Goal: Task Accomplishment & Management: Use online tool/utility

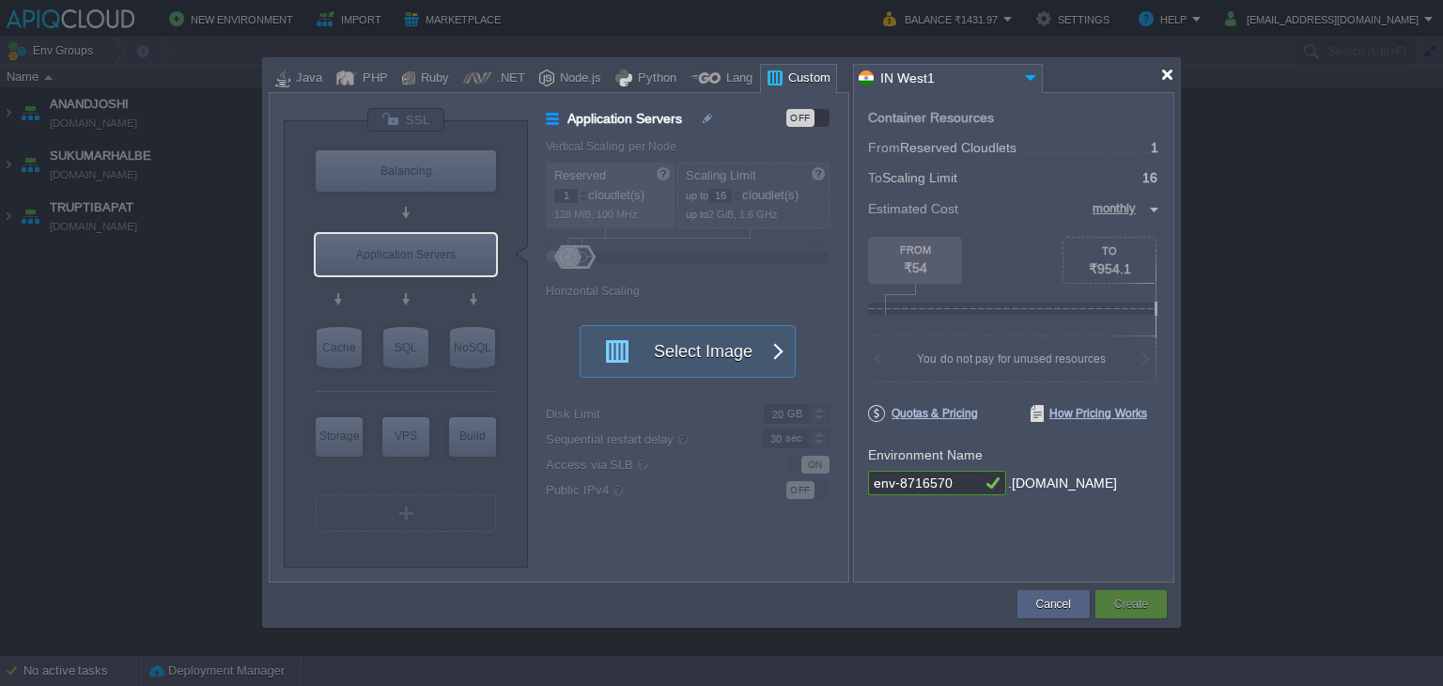
click at [1164, 74] on div at bounding box center [1167, 75] width 14 height 14
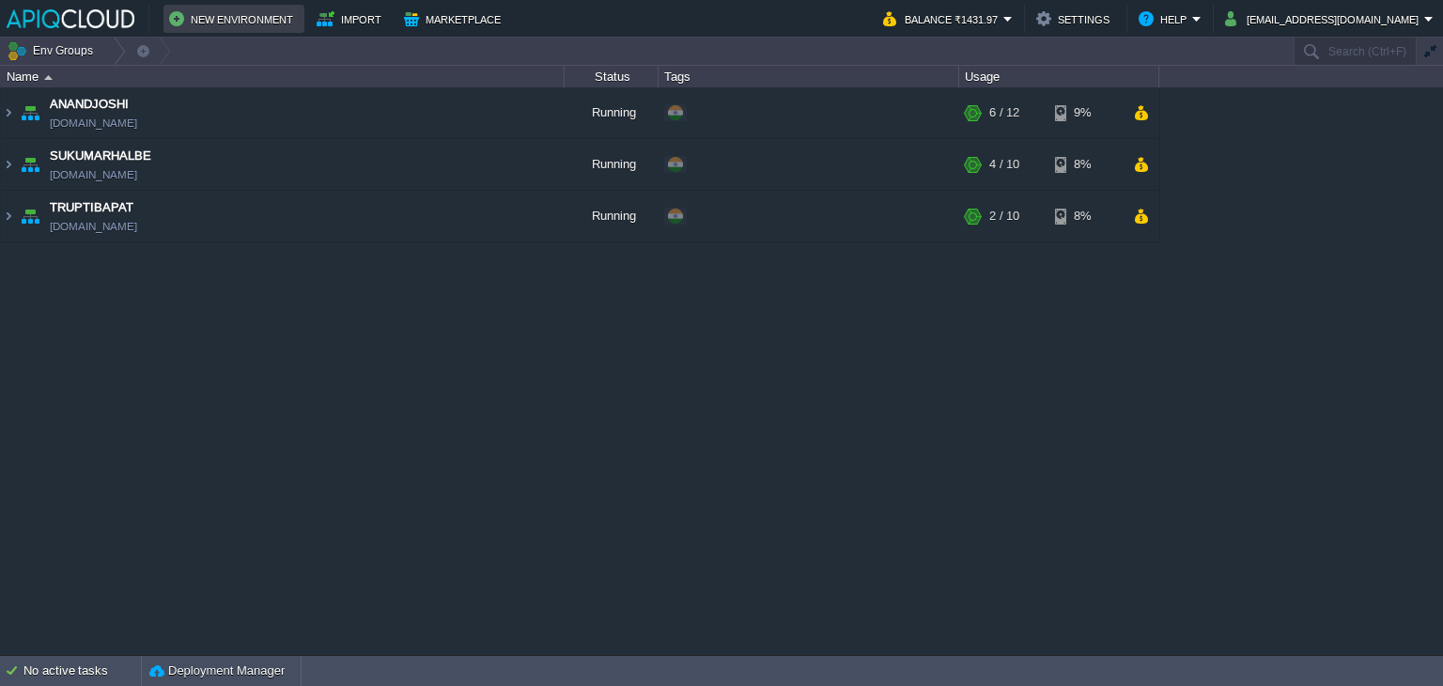
click at [203, 16] on button "New Environment" at bounding box center [234, 19] width 130 height 23
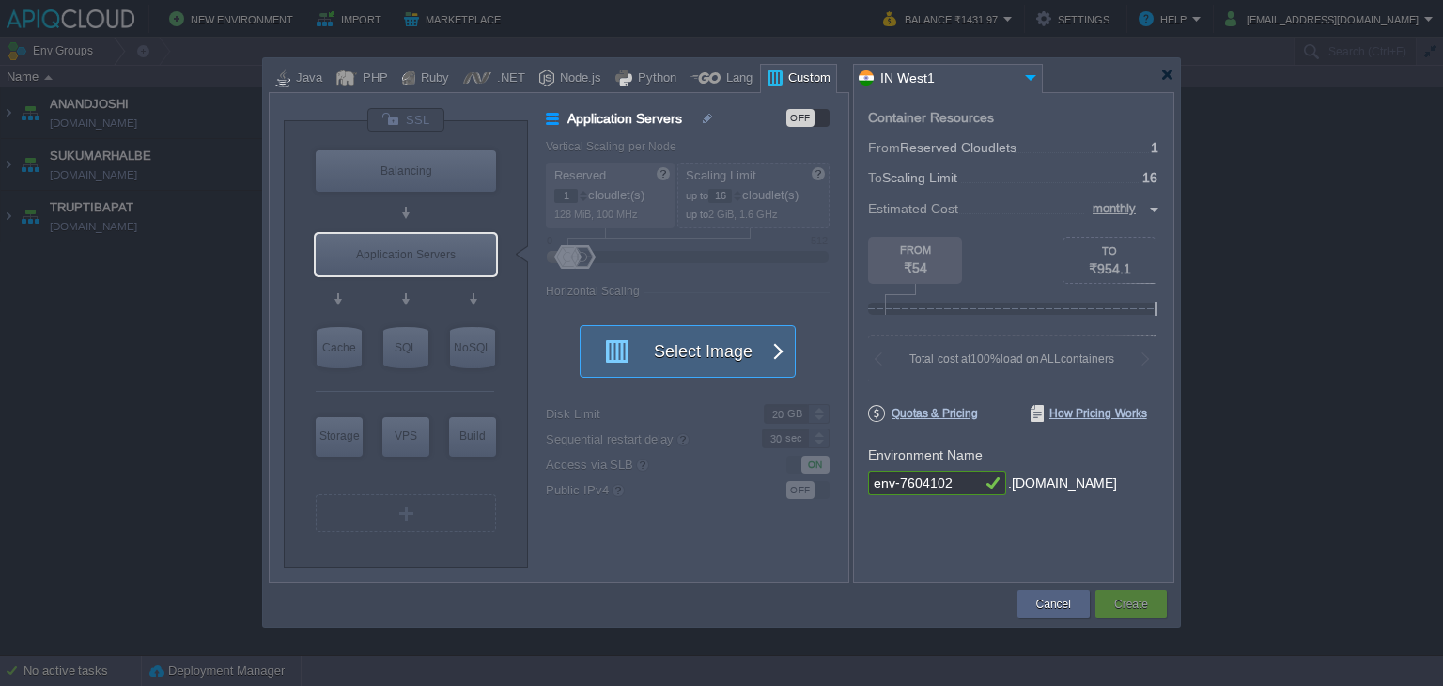
click at [695, 369] on button "Select Image" at bounding box center [677, 351] width 169 height 51
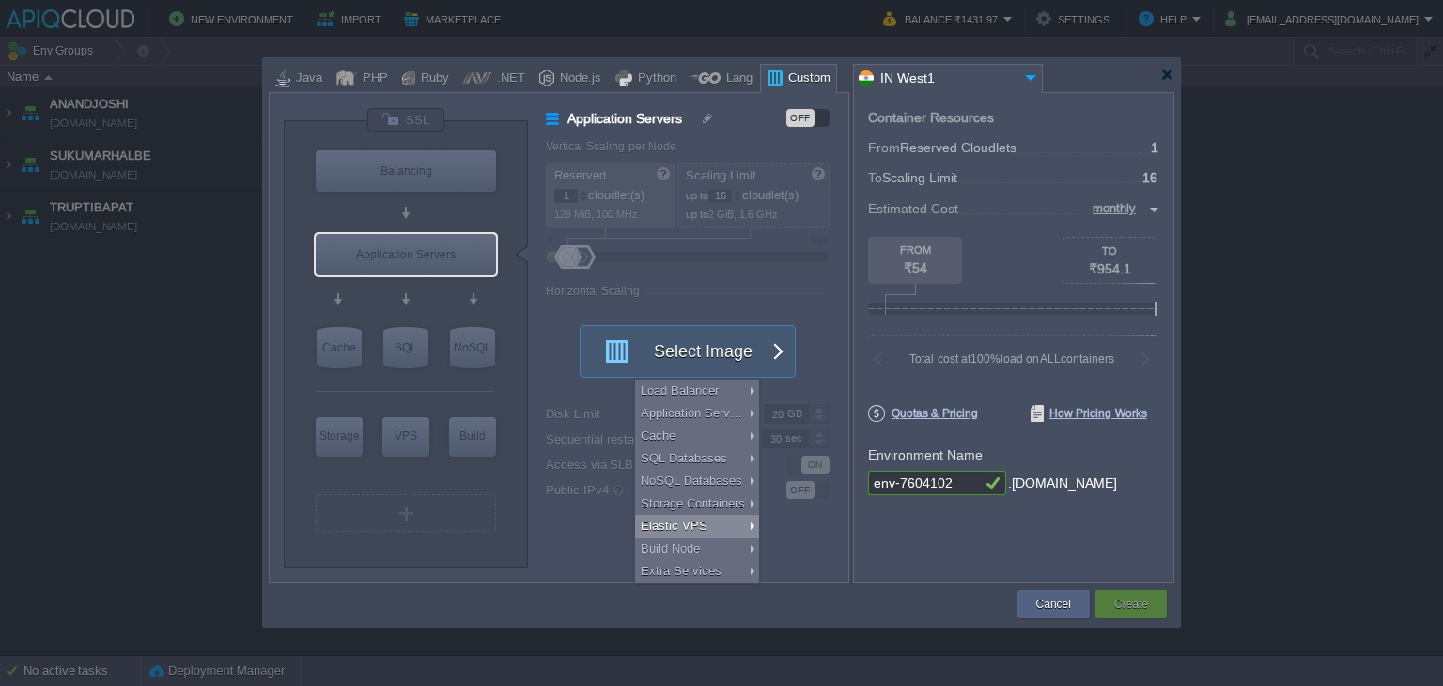
click at [684, 527] on div "Elastic VPS" at bounding box center [697, 526] width 124 height 23
type input "Elastic VPS"
type input "4"
type input "AlmaLinux 9.6"
type input "9.6"
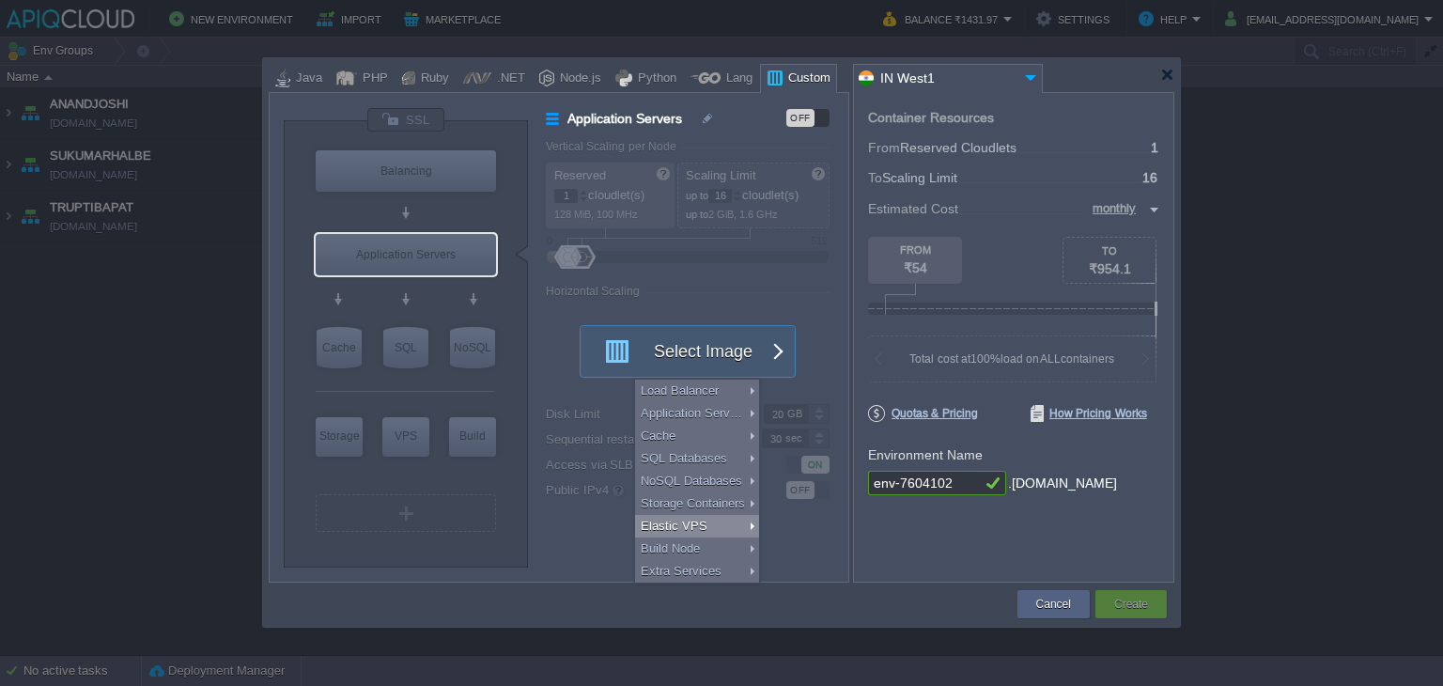
type input "Stateful"
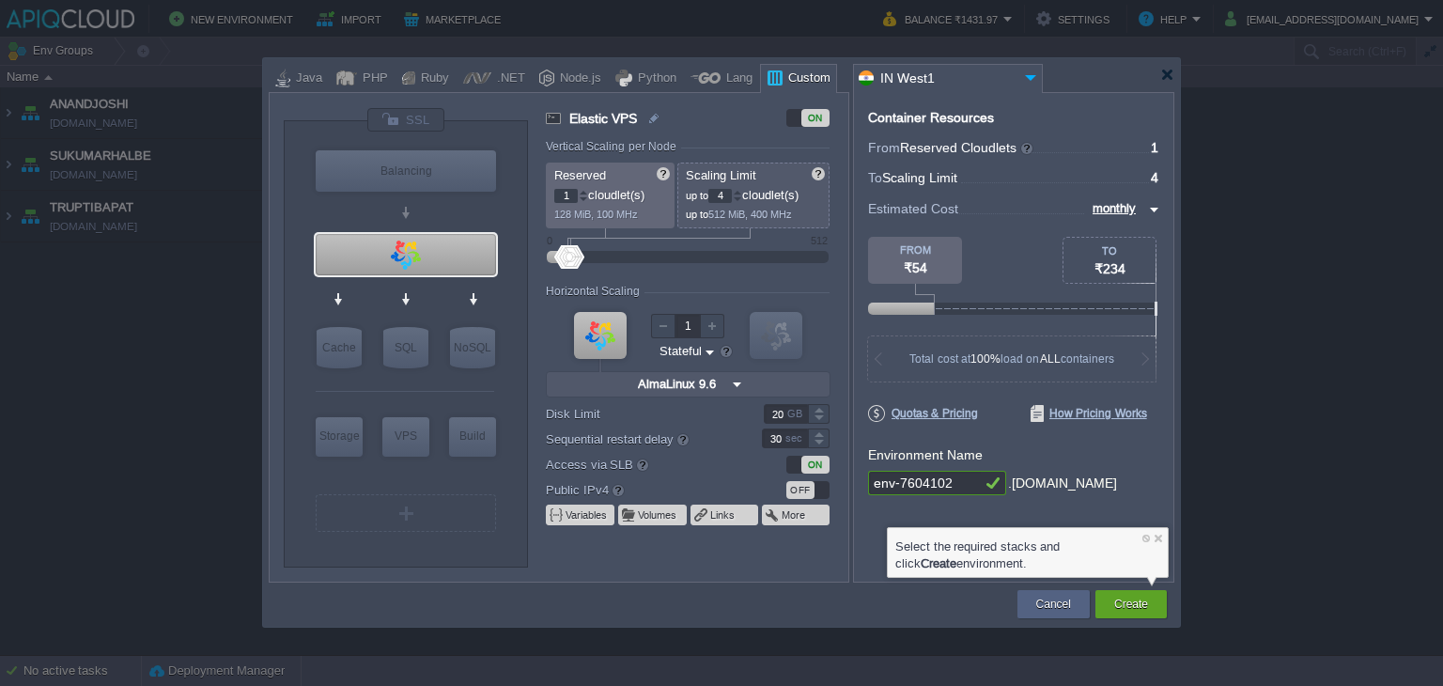
type input "AlmaLinux 9.6"
click at [401, 252] on div at bounding box center [406, 254] width 180 height 41
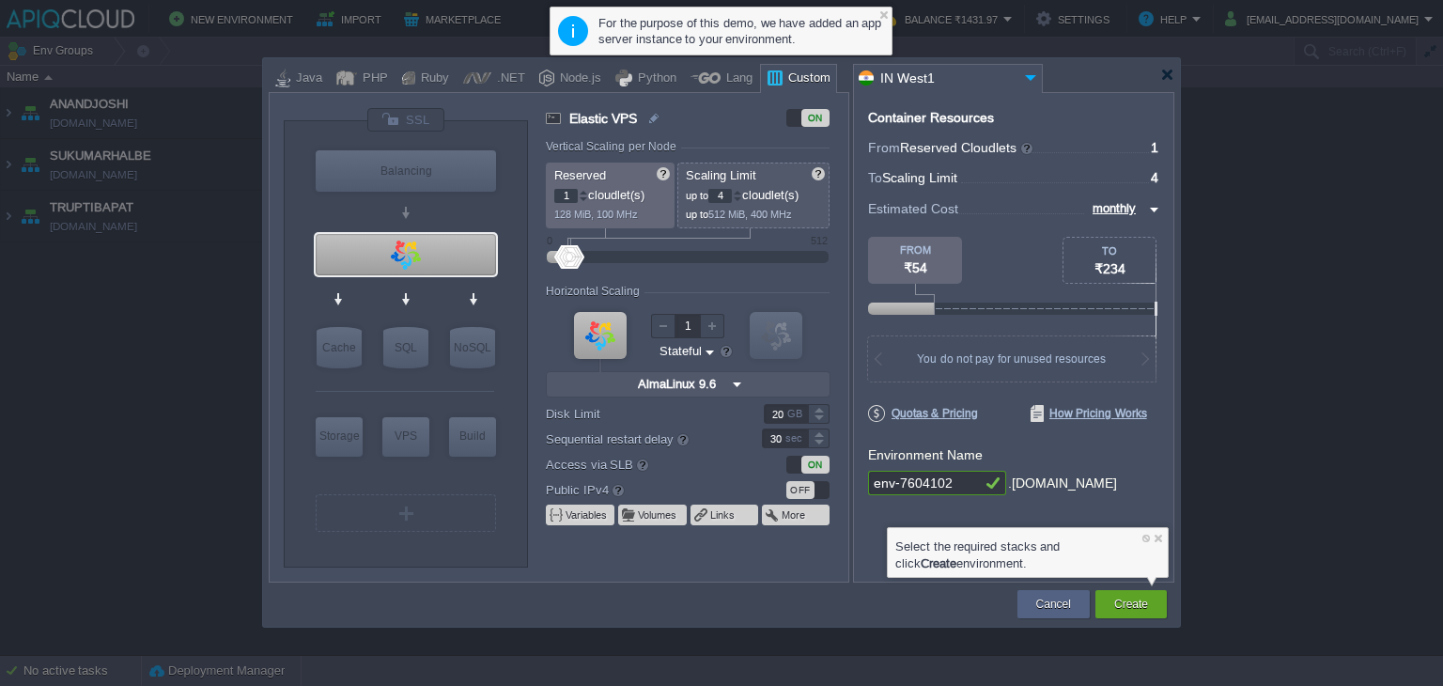
click at [446, 285] on div at bounding box center [405, 300] width 178 height 43
click at [1168, 75] on div at bounding box center [1167, 75] width 14 height 14
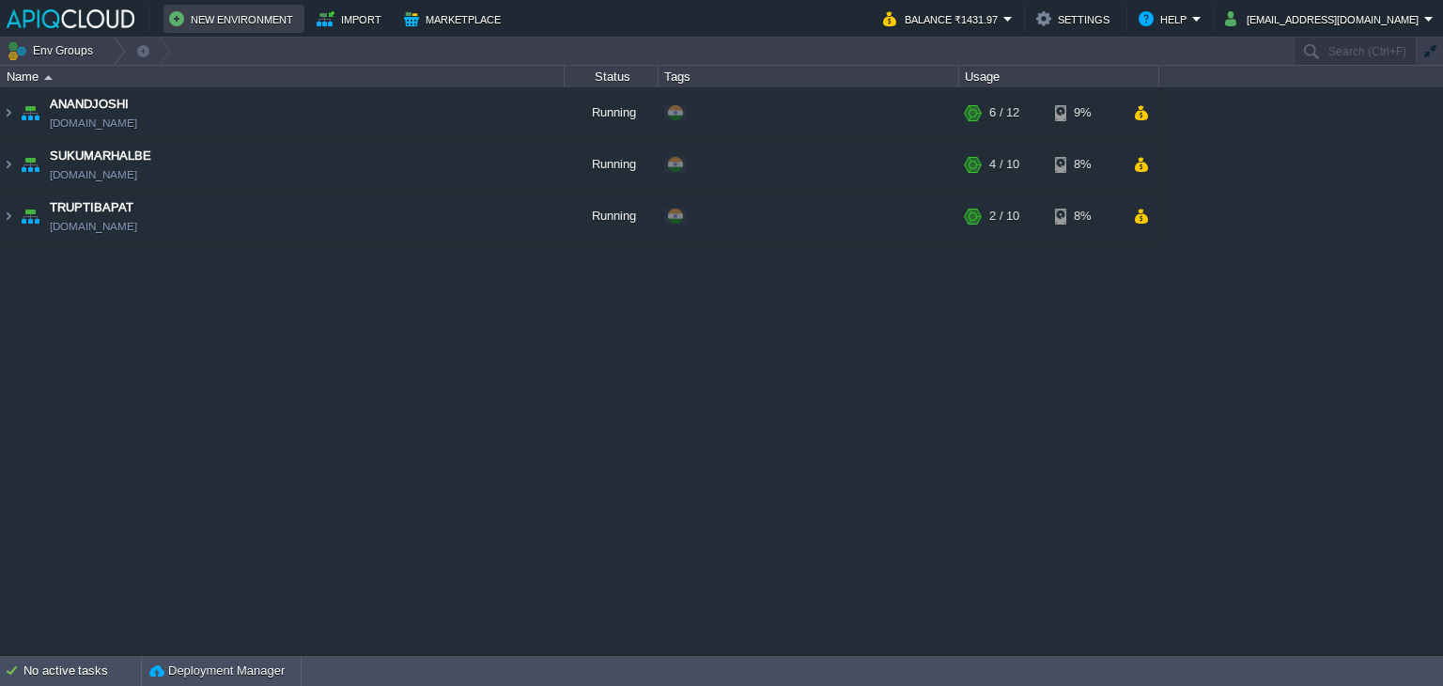
click at [226, 16] on button "New Environment" at bounding box center [234, 19] width 130 height 23
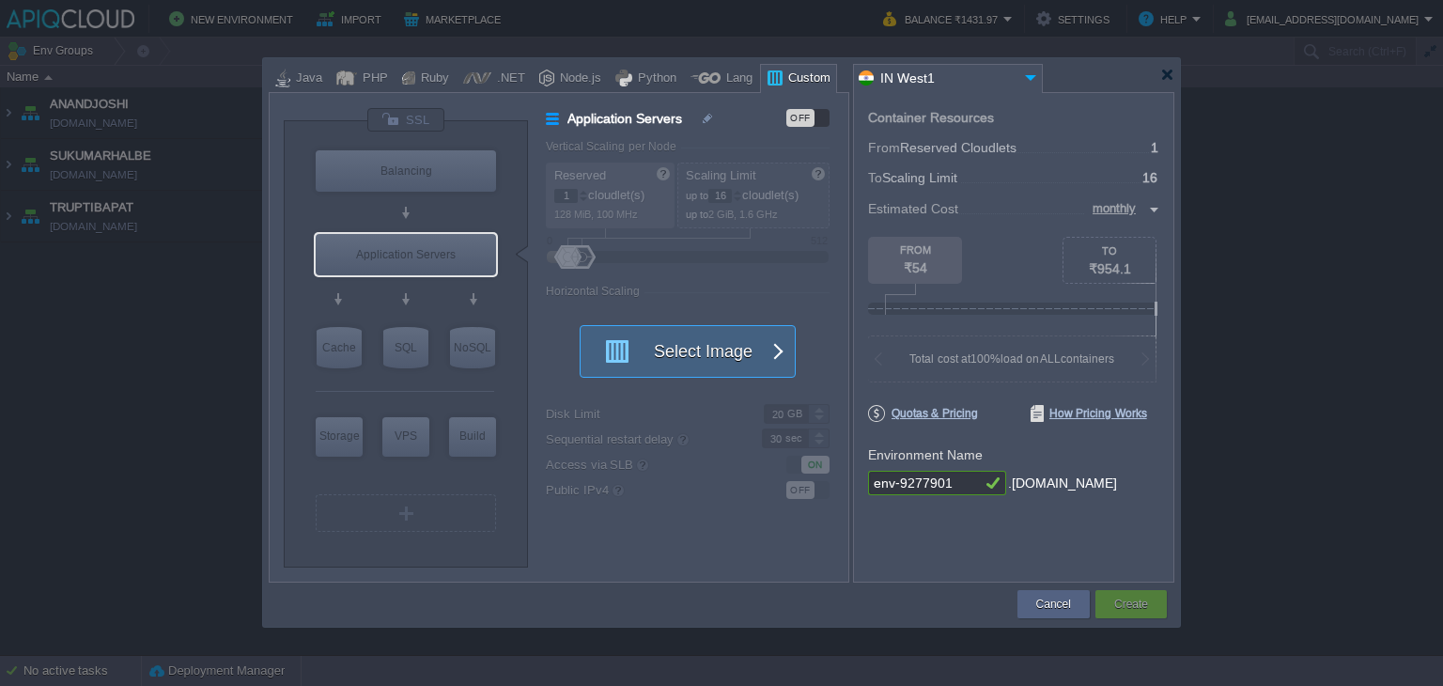
click at [688, 350] on button "Select Image" at bounding box center [677, 351] width 169 height 51
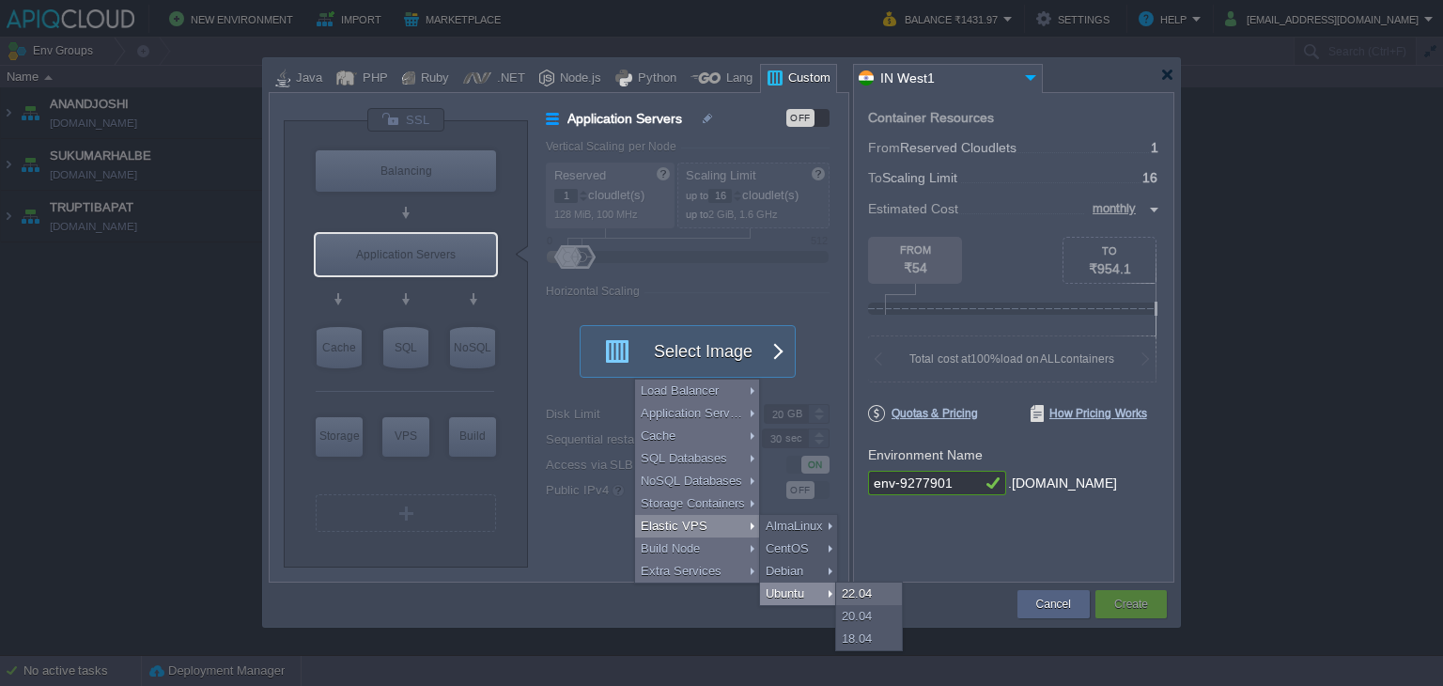
click at [791, 583] on div "Ubuntu" at bounding box center [798, 593] width 77 height 23
type input "Elastic VPS"
type input "4"
type input "Ubuntu 22.04"
type input "22.04"
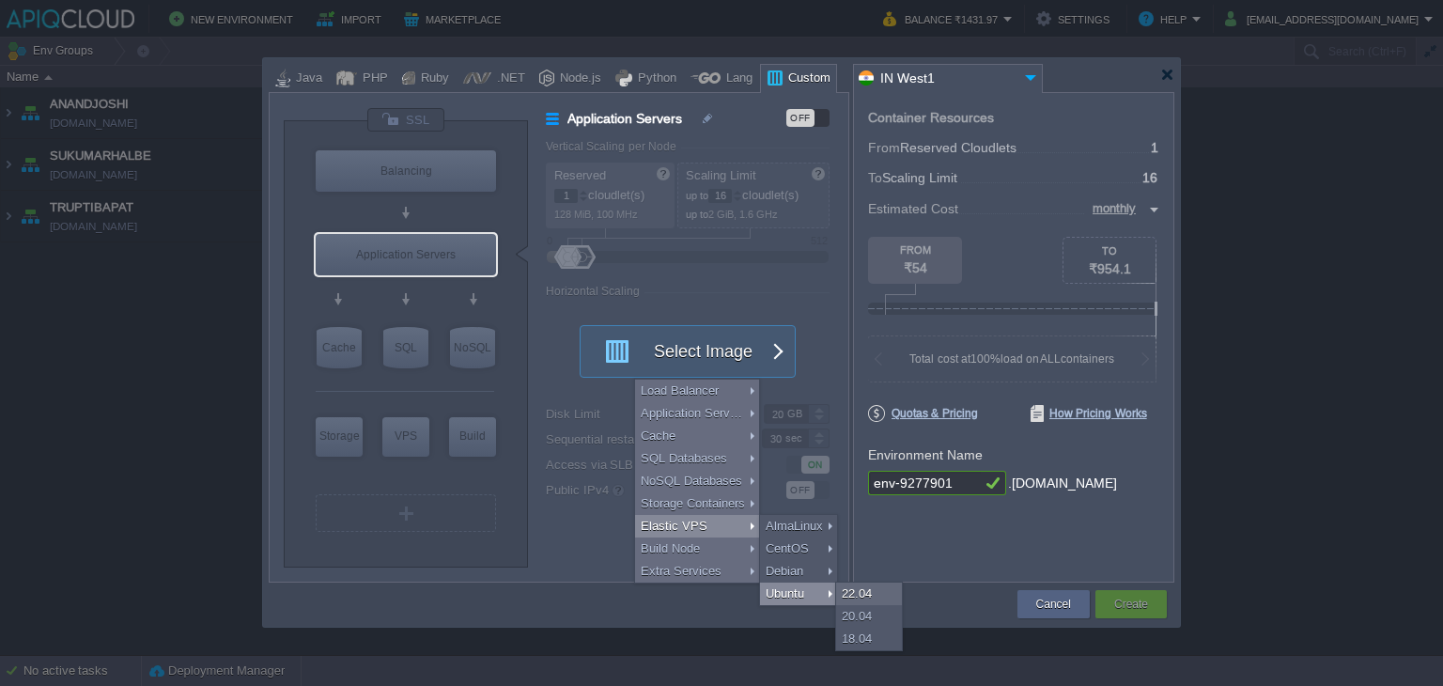
type input "Stateful"
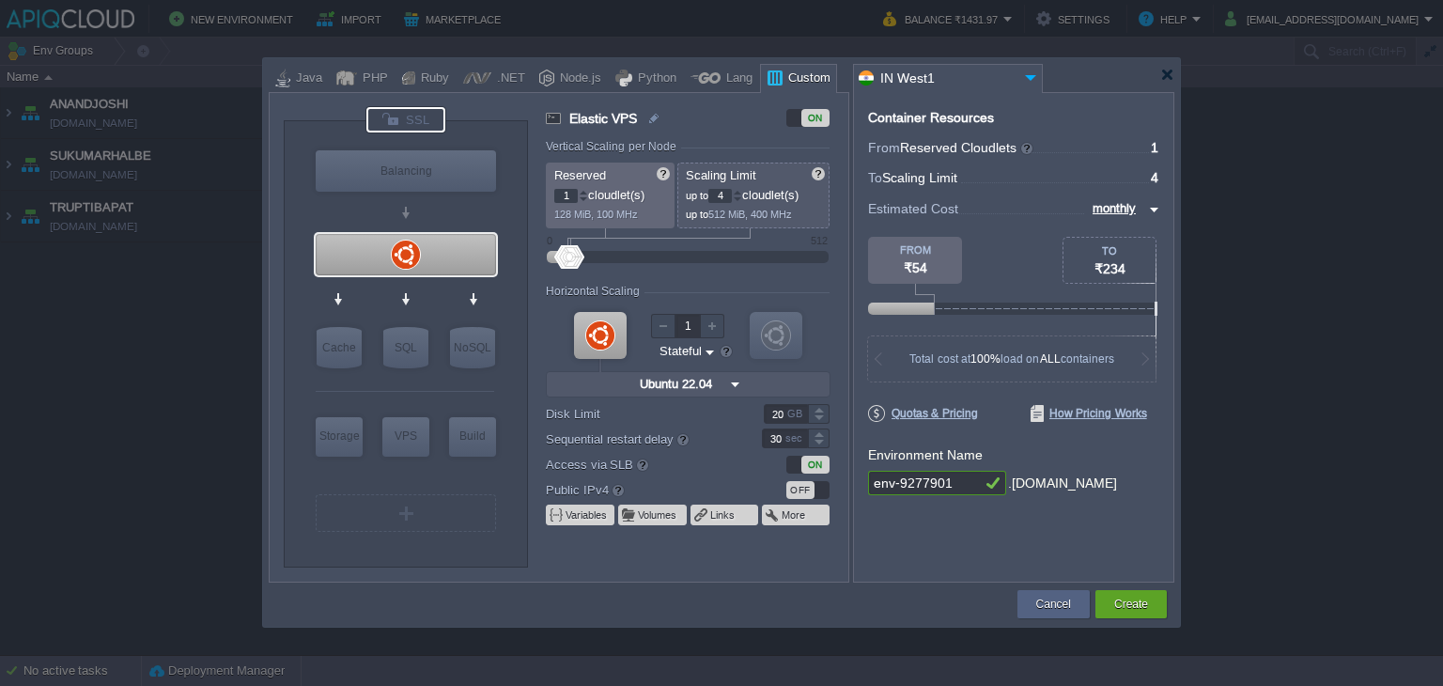
click at [393, 129] on div at bounding box center [405, 119] width 79 height 25
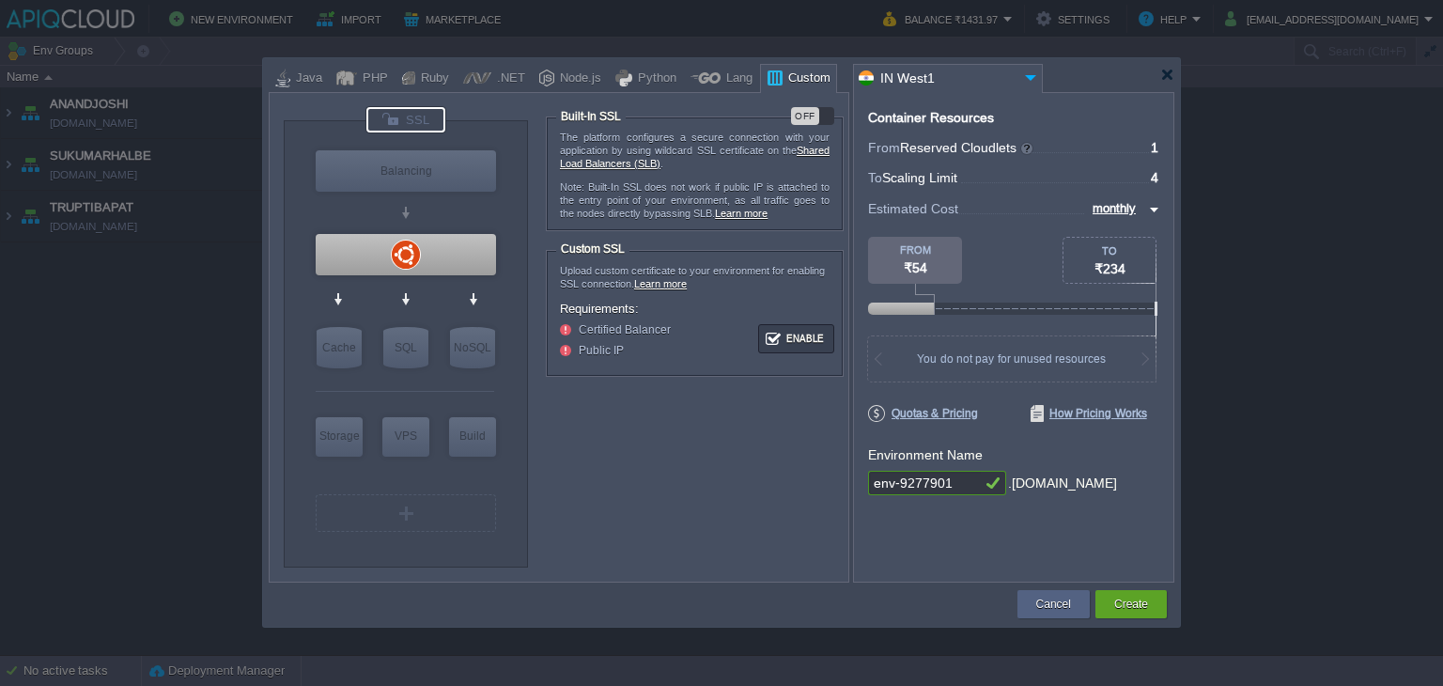
click at [808, 110] on div "OFF" at bounding box center [805, 116] width 28 height 18
type input "Ubuntu 22.04"
click at [405, 253] on div at bounding box center [406, 254] width 180 height 41
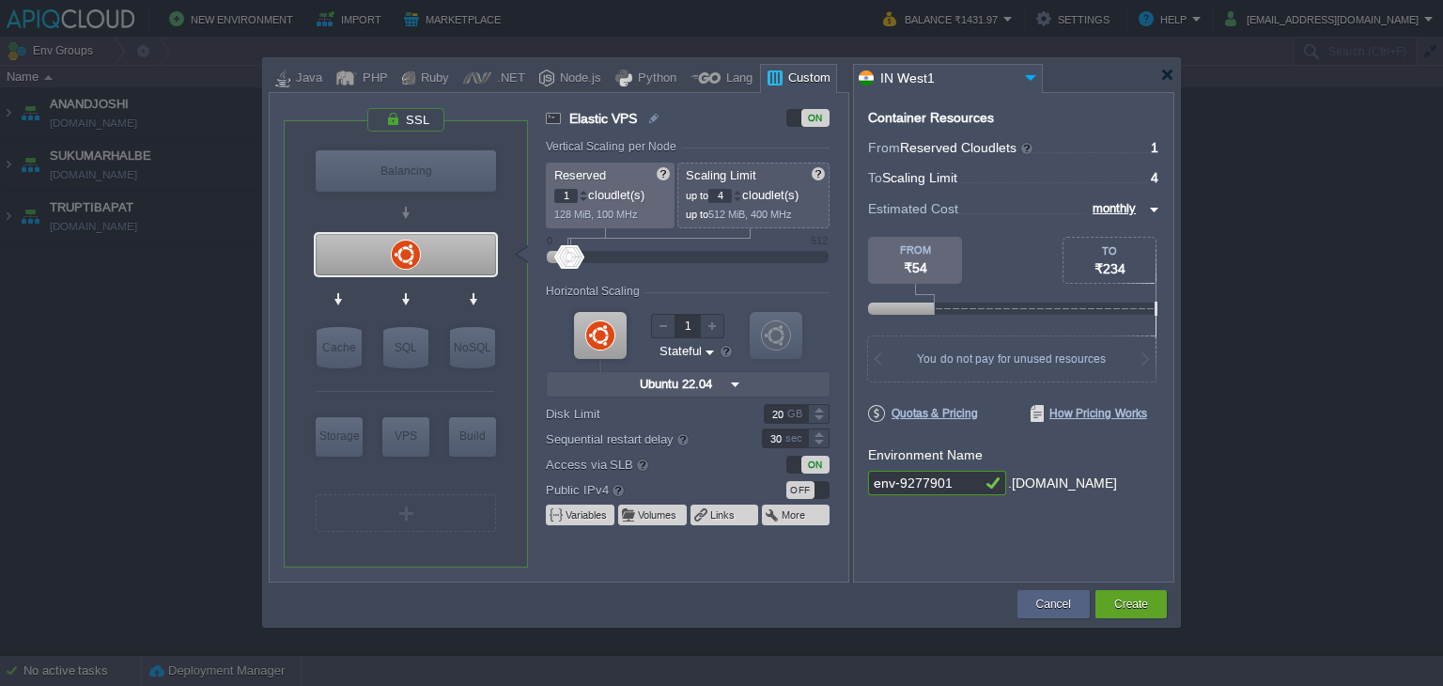
click at [581, 191] on div at bounding box center [583, 192] width 9 height 7
type input "4"
click at [581, 191] on div at bounding box center [583, 192] width 9 height 7
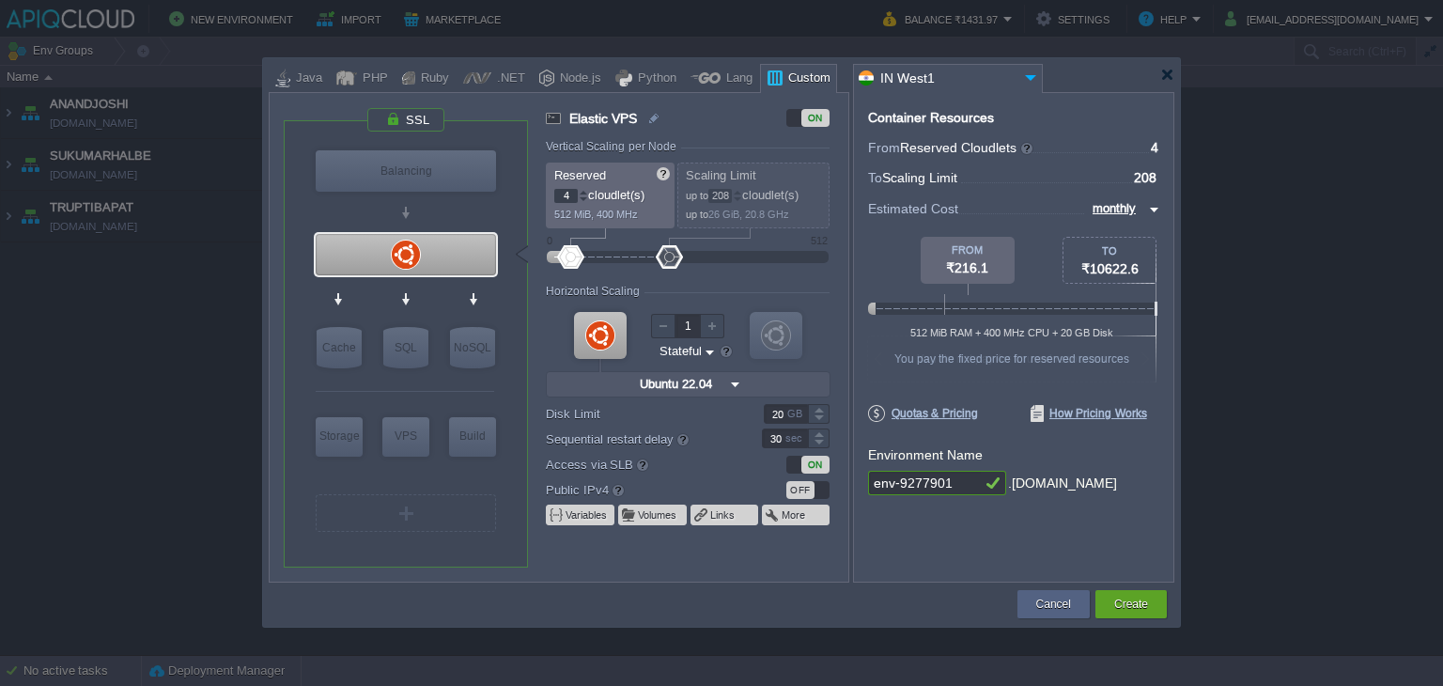
drag, startPoint x: 579, startPoint y: 254, endPoint x: 669, endPoint y: 260, distance: 90.4
click at [669, 260] on div at bounding box center [669, 256] width 27 height 23
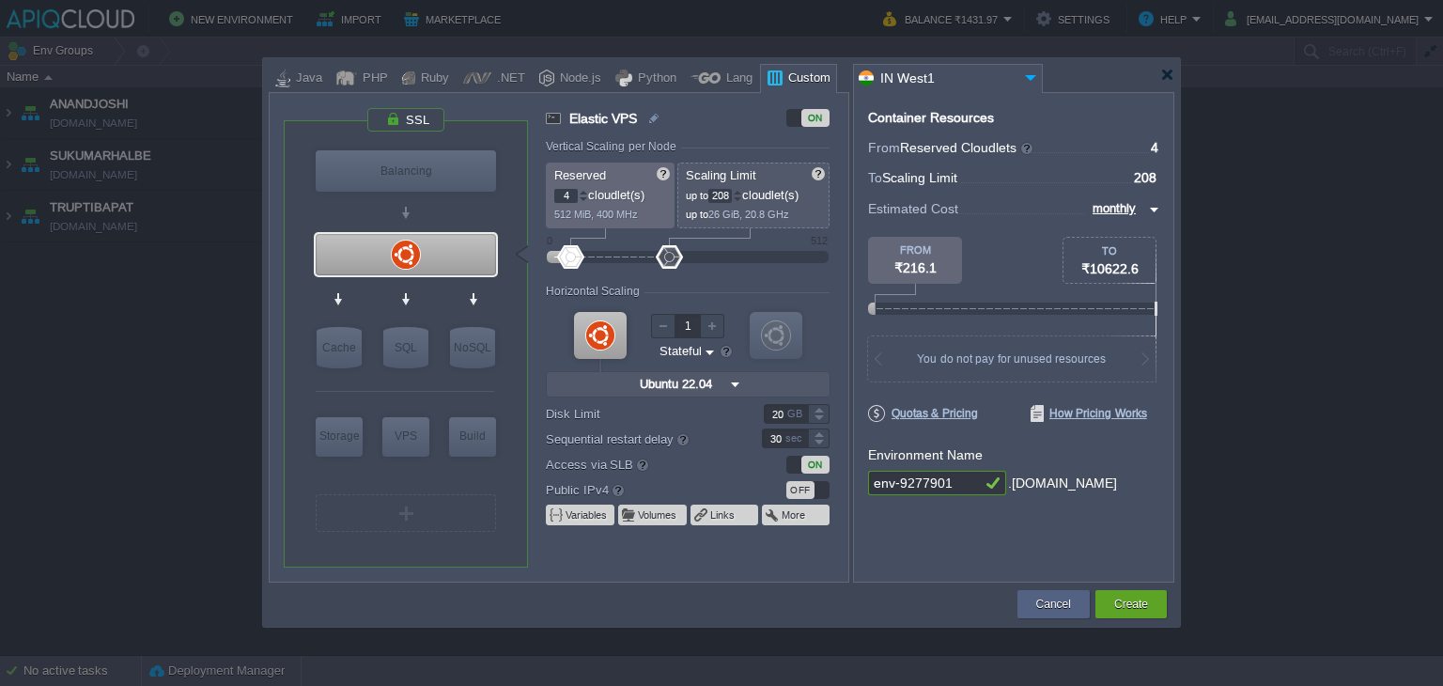
click at [720, 195] on input "208" at bounding box center [719, 196] width 23 height 14
type input "2"
type input "10"
click at [728, 572] on form "Vertical Scaling per Node Reserved 4 cloudlet(s) 512 MiB, 400 MHz Scaling Limit…" at bounding box center [697, 360] width 302 height 441
click at [808, 491] on div "OFF" at bounding box center [800, 490] width 28 height 18
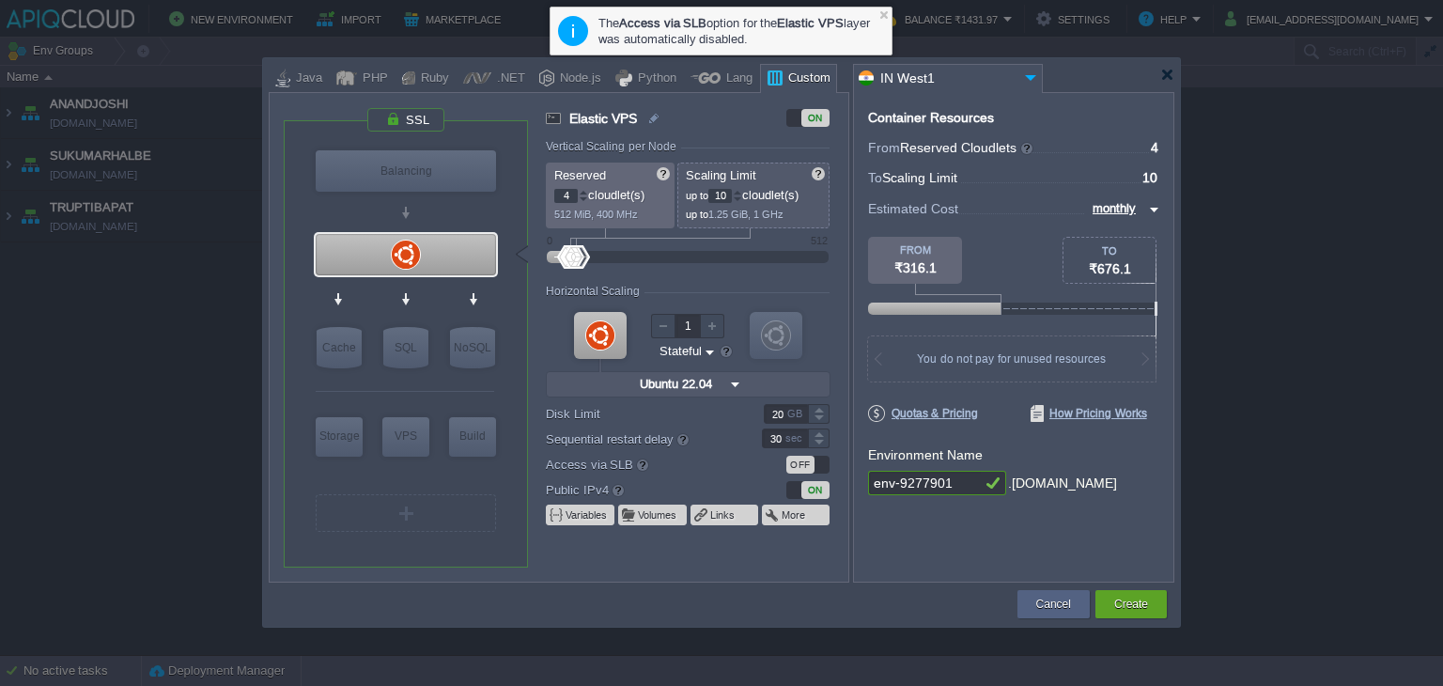
drag, startPoint x: 950, startPoint y: 490, endPoint x: 813, endPoint y: 489, distance: 137.1
click at [813, 489] on div "VM Balancing VM VPS VM Cache VM SQL VM NoSQL VM Storage VM VPS VM Build VM Ubun…" at bounding box center [722, 337] width 906 height 490
type input "RAJENDRAAMBEKAR"
click at [962, 546] on div "Container Resources From Reserved Cloudlets ... = 4 not added To Scaling Limit …" at bounding box center [1013, 337] width 321 height 490
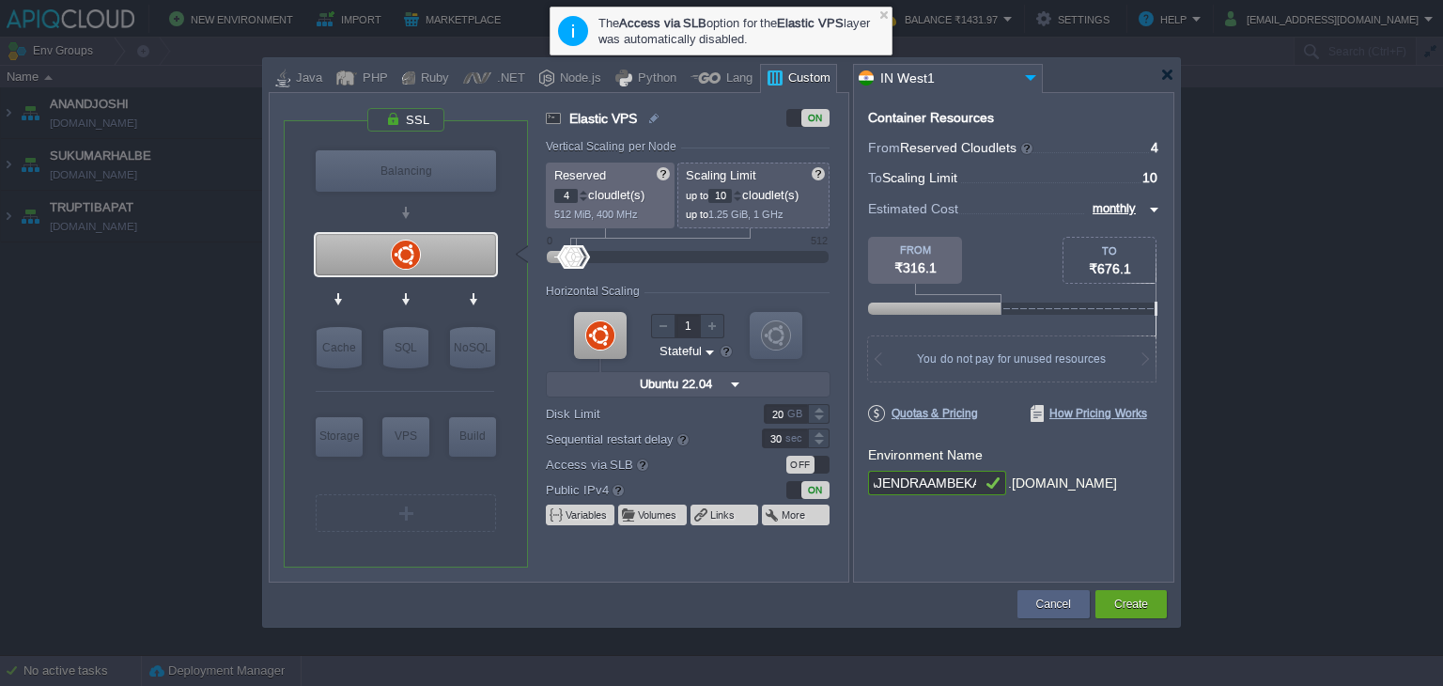
scroll to position [0, 0]
click at [1135, 608] on button "Create" at bounding box center [1131, 604] width 34 height 19
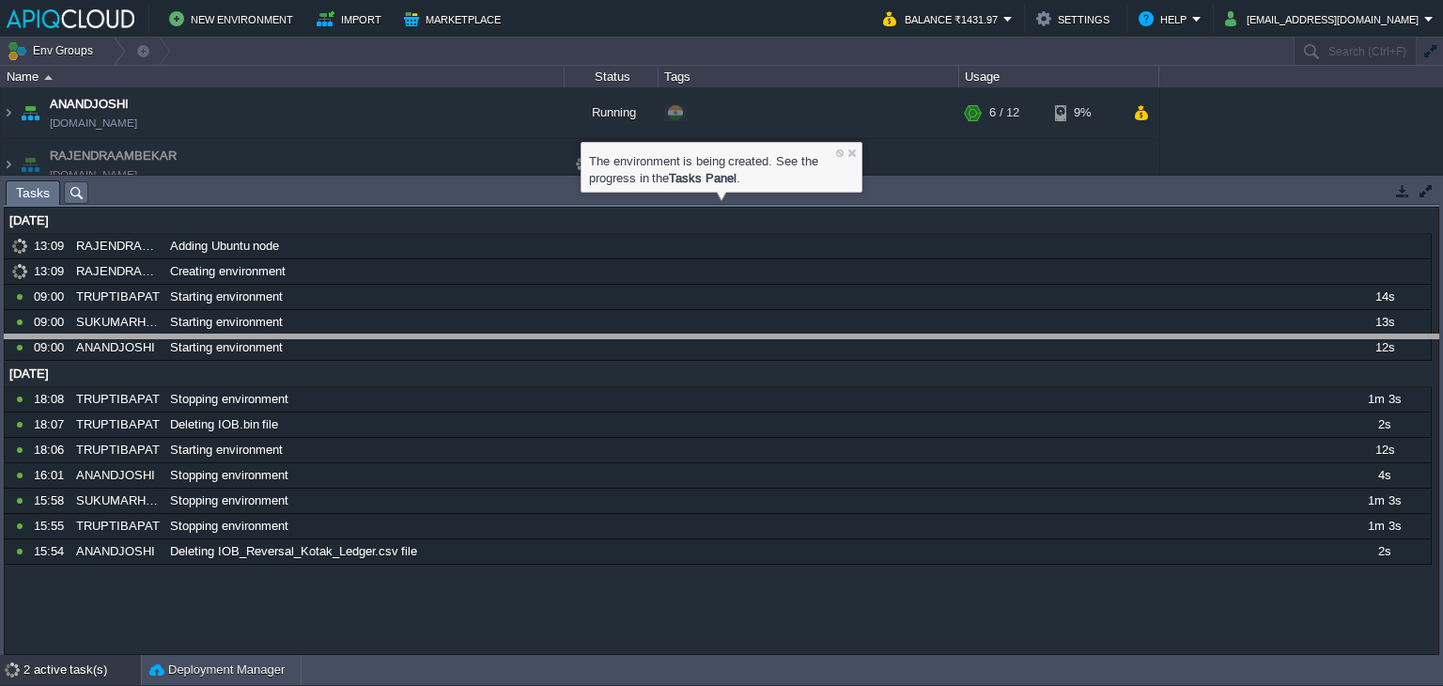
drag, startPoint x: 1214, startPoint y: 195, endPoint x: 1204, endPoint y: 349, distance: 154.3
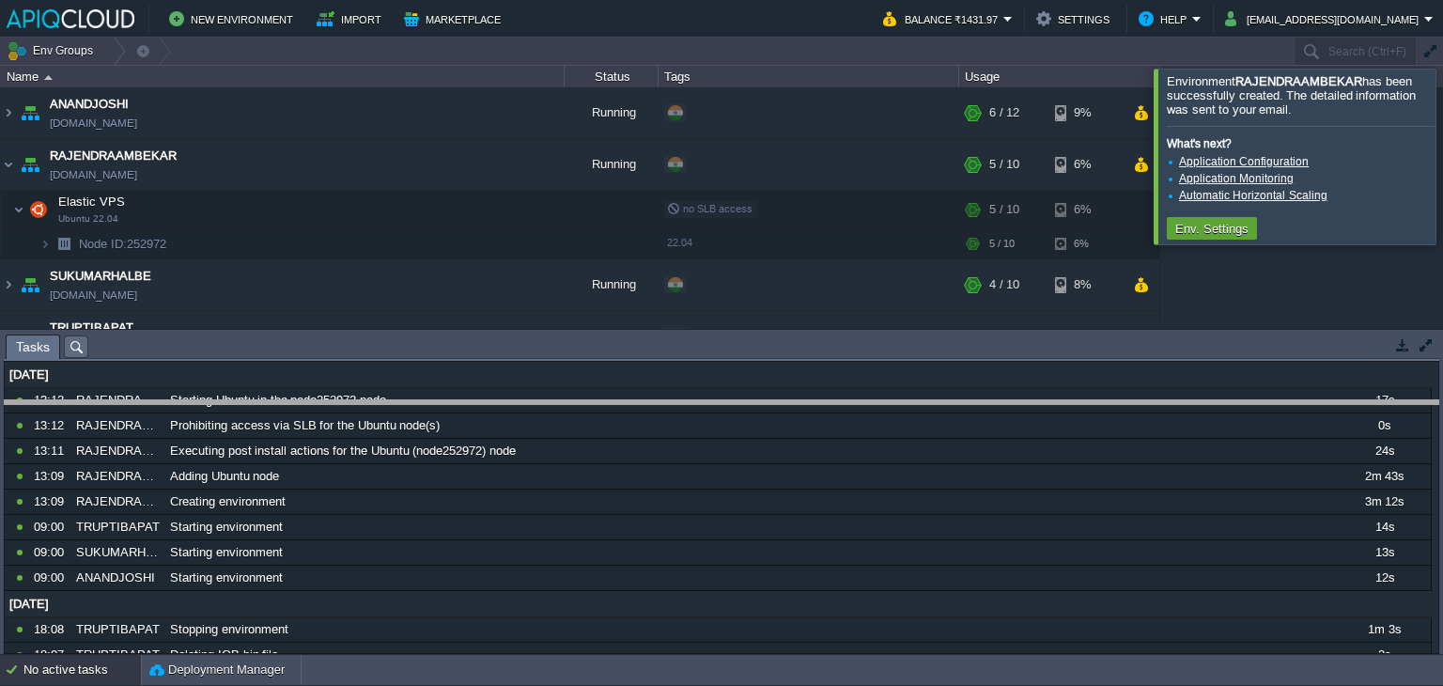
drag, startPoint x: 413, startPoint y: 348, endPoint x: 412, endPoint y: 414, distance: 65.8
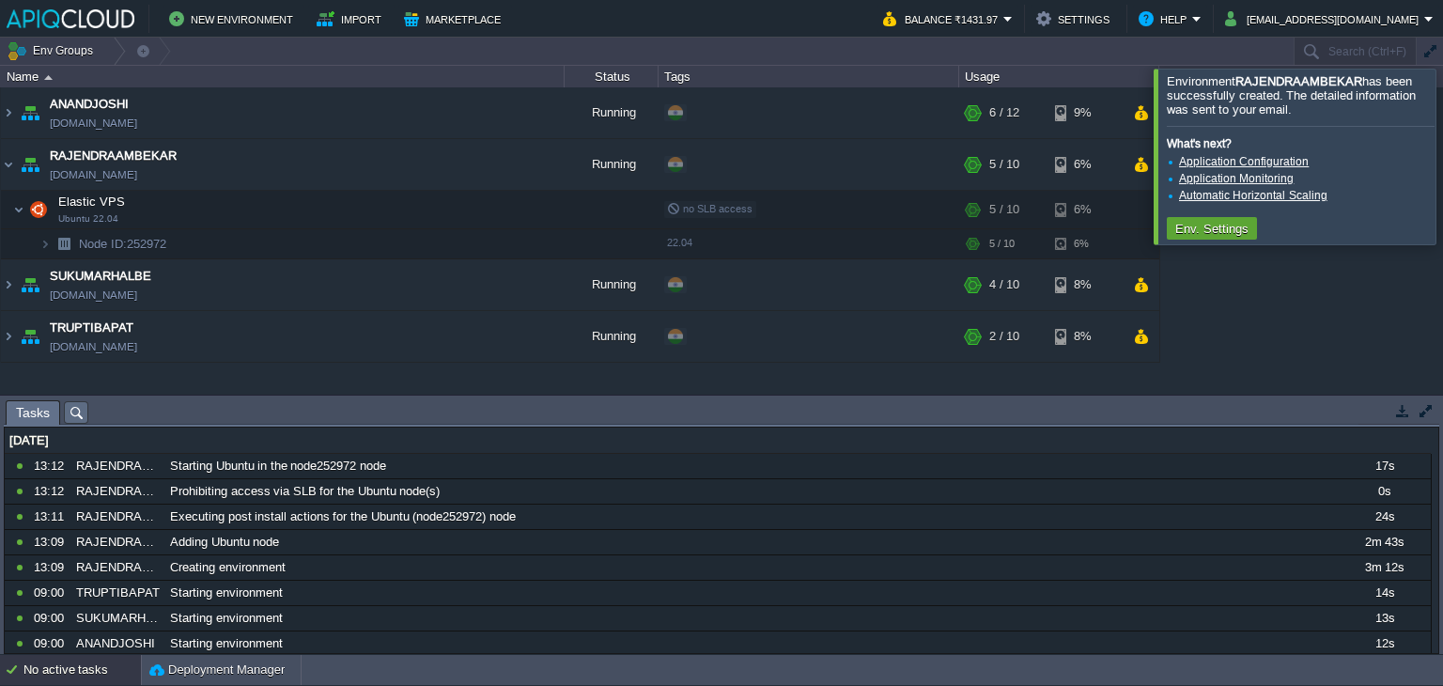
drag, startPoint x: 1423, startPoint y: 159, endPoint x: 1401, endPoint y: 167, distance: 24.1
click at [1442, 159] on div at bounding box center [1465, 156] width 0 height 175
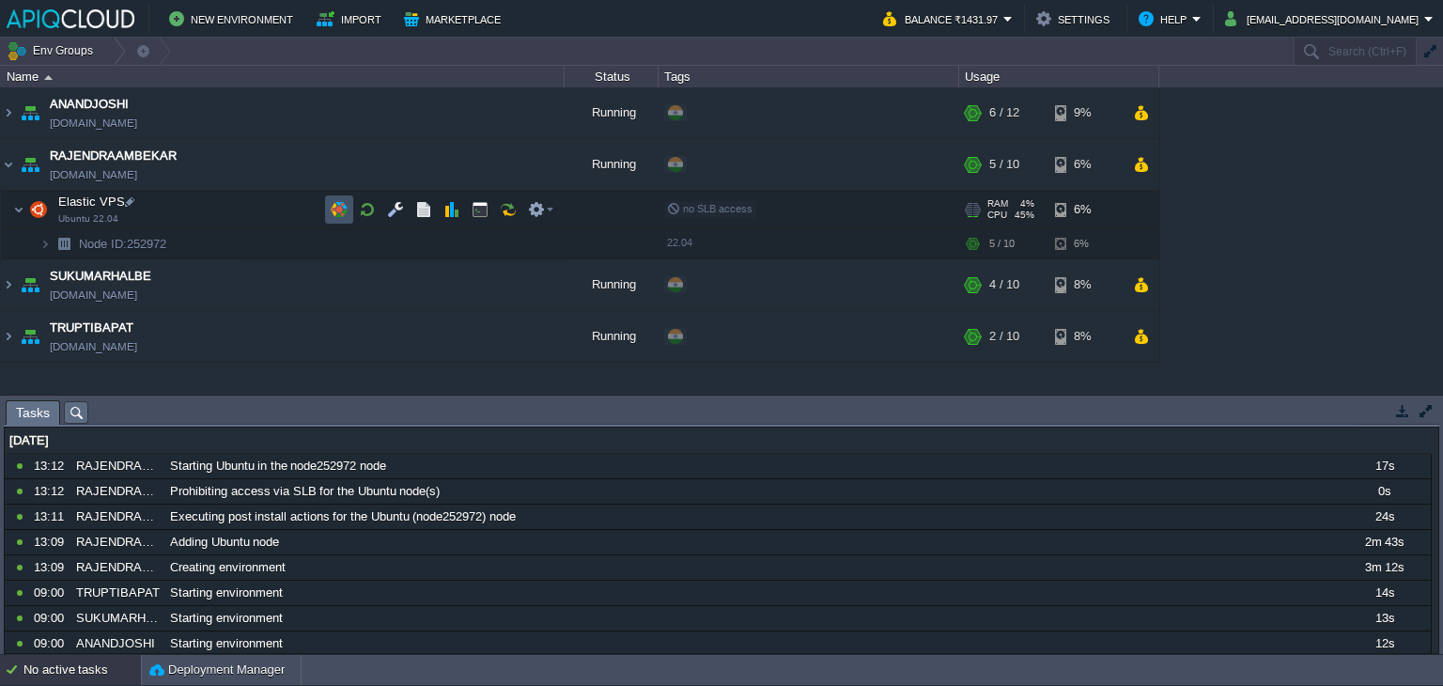
click at [342, 212] on button "button" at bounding box center [339, 209] width 17 height 17
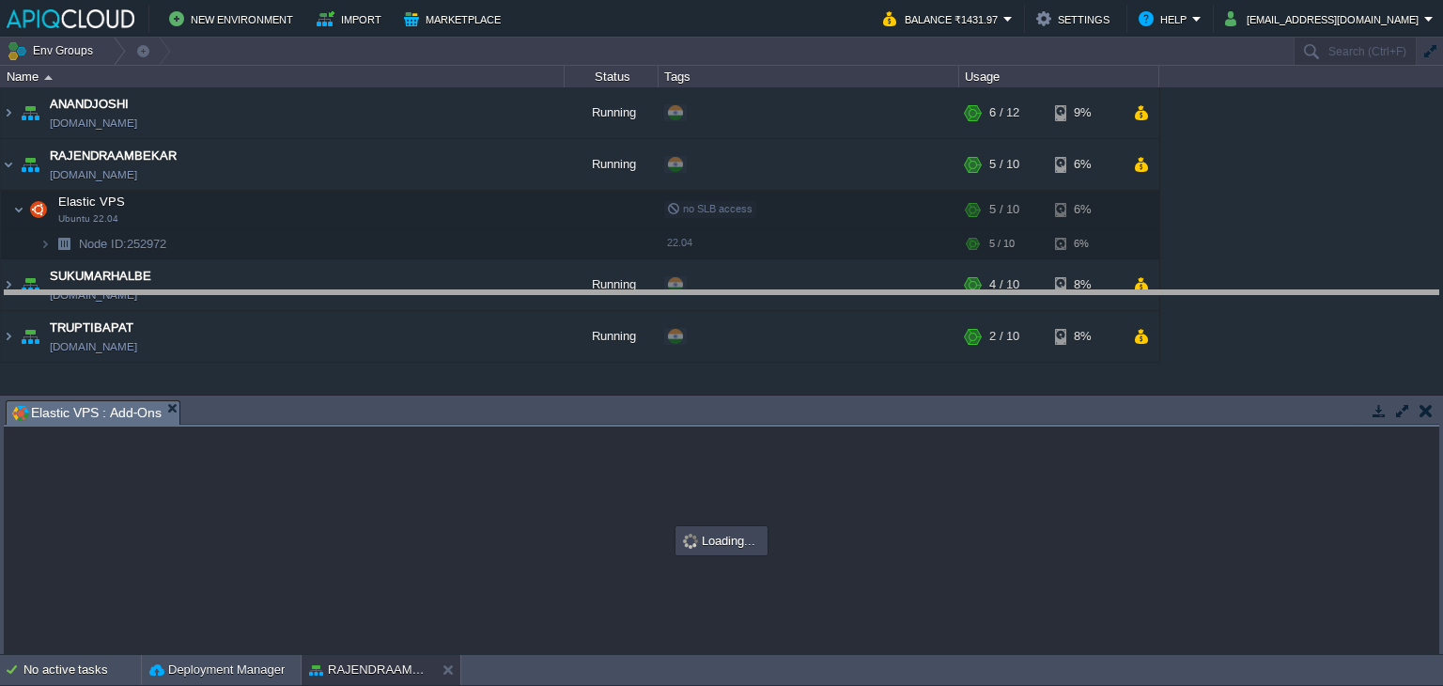
drag, startPoint x: 403, startPoint y: 409, endPoint x: 434, endPoint y: 287, distance: 125.1
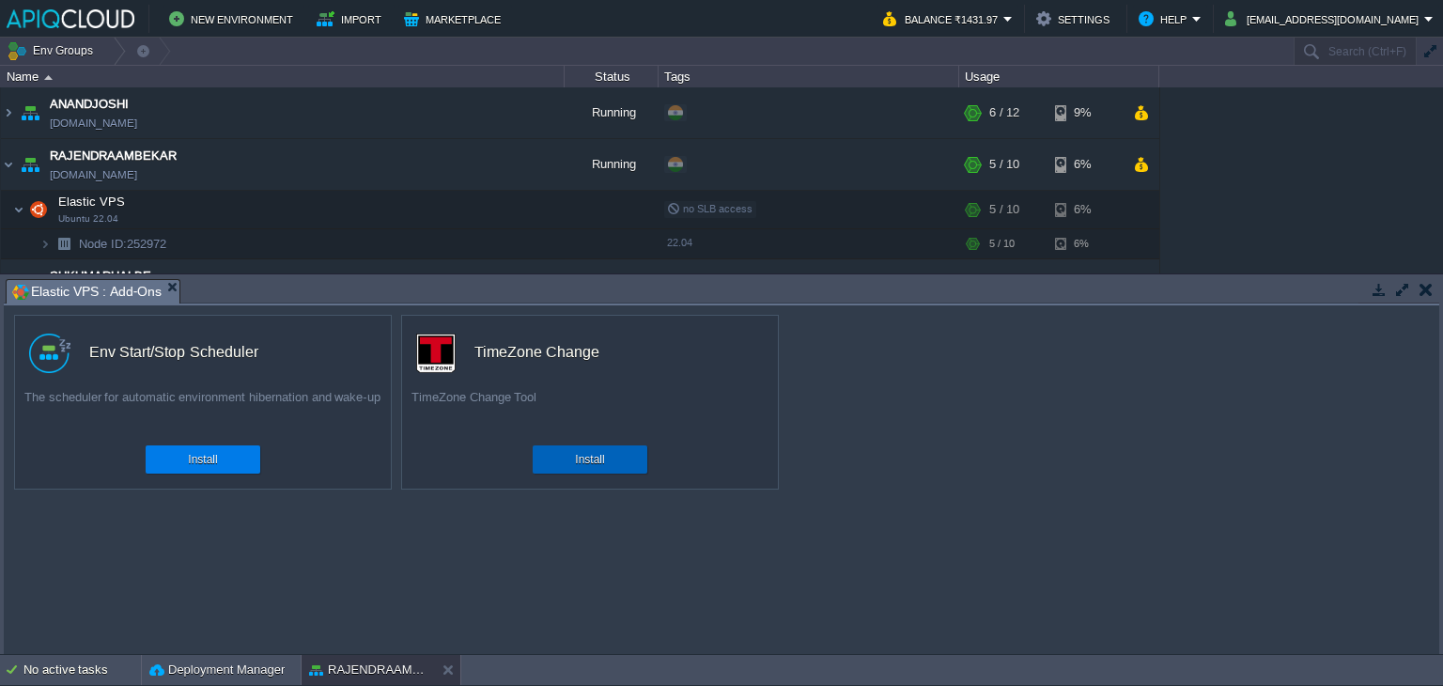
click at [586, 457] on button "Install" at bounding box center [589, 459] width 29 height 19
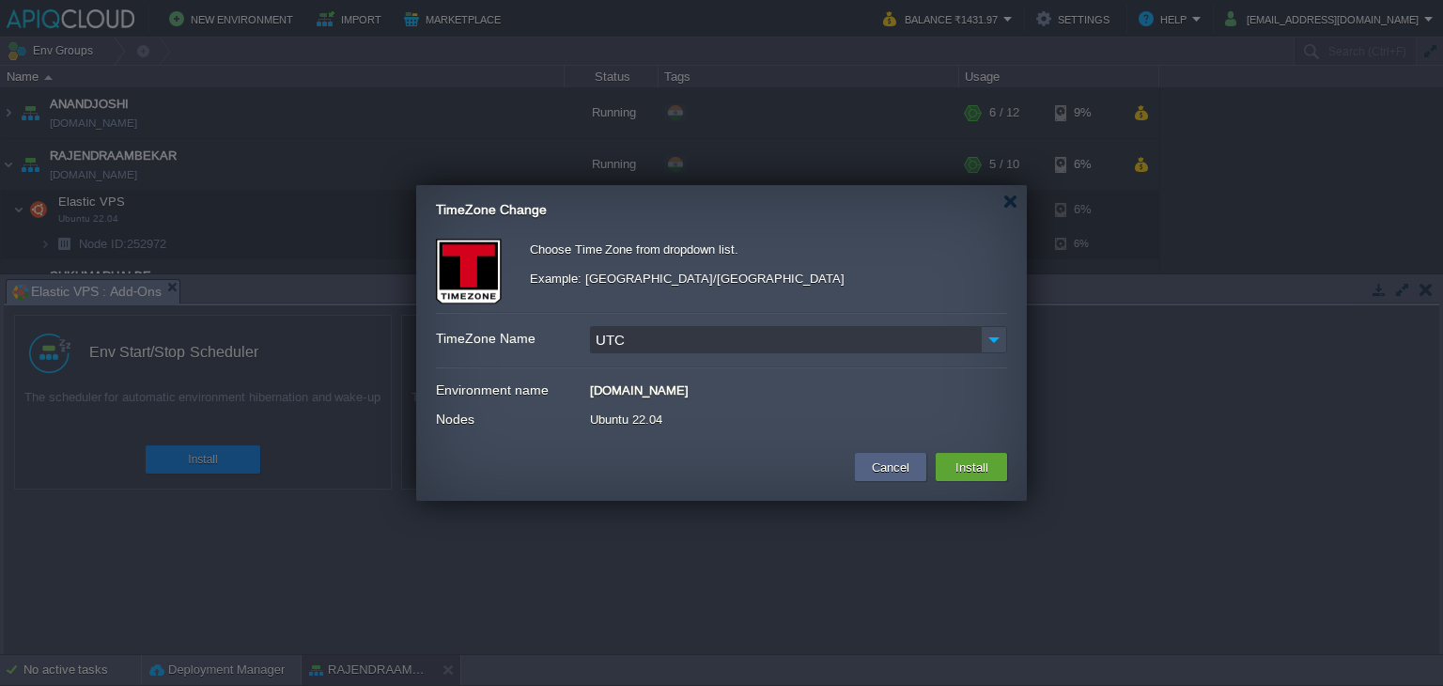
click at [653, 340] on input "UTC" at bounding box center [785, 339] width 391 height 27
type input "U"
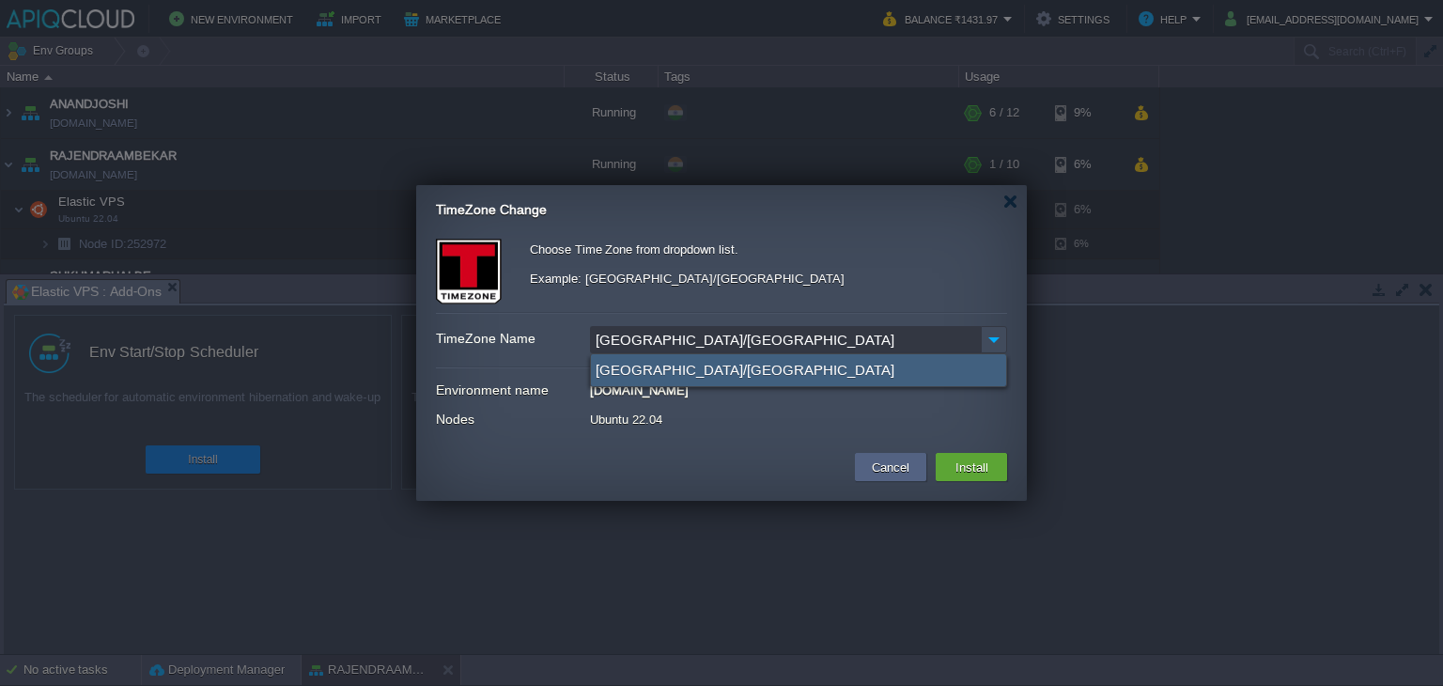
type input "[GEOGRAPHIC_DATA]/[GEOGRAPHIC_DATA]"
click at [661, 362] on div "[GEOGRAPHIC_DATA]/[GEOGRAPHIC_DATA]" at bounding box center [798, 370] width 415 height 32
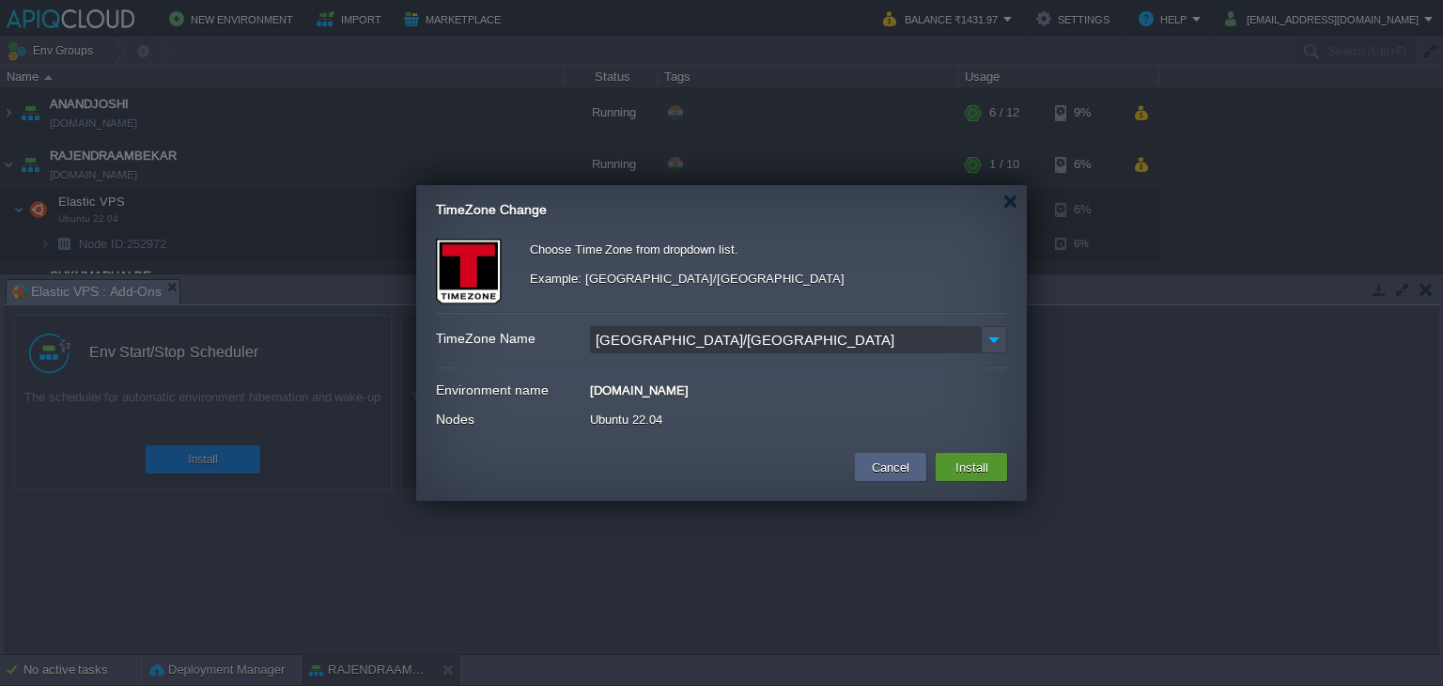
click at [968, 458] on button "Install" at bounding box center [972, 467] width 44 height 23
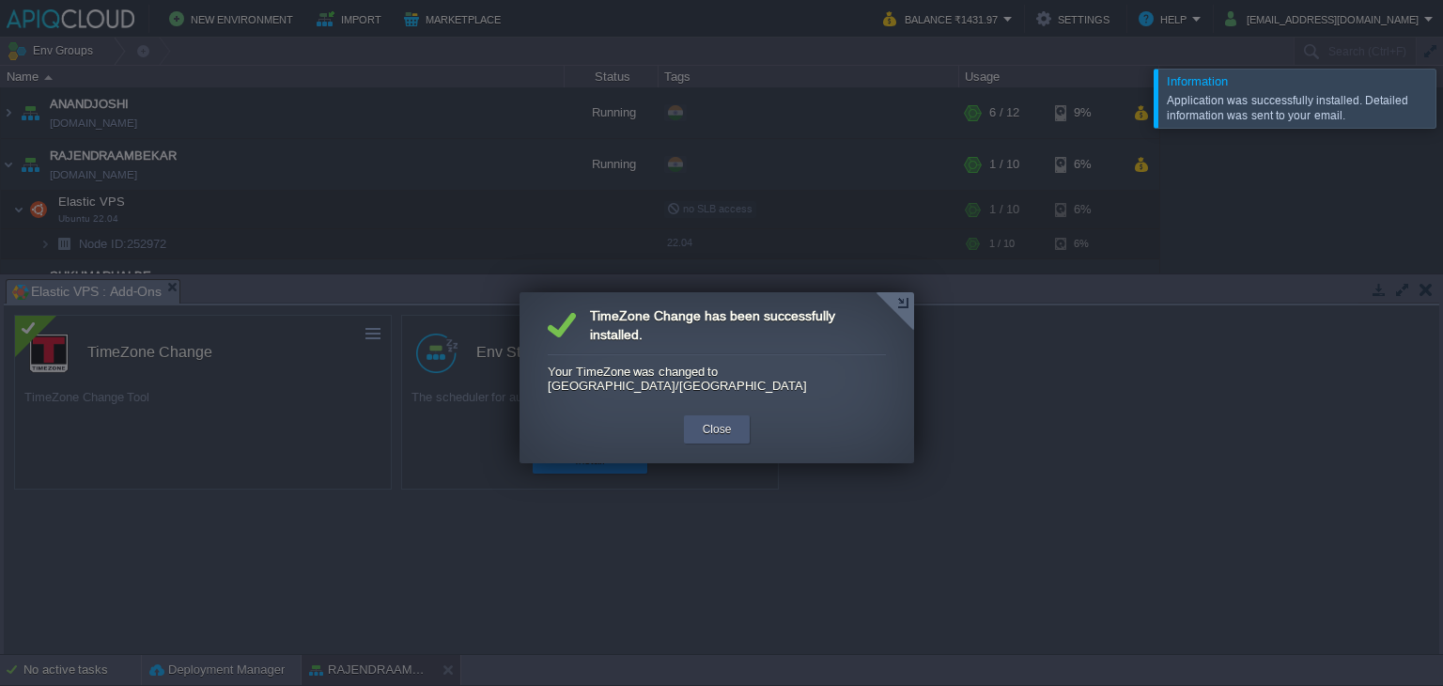
click at [720, 420] on button "Close" at bounding box center [717, 429] width 29 height 19
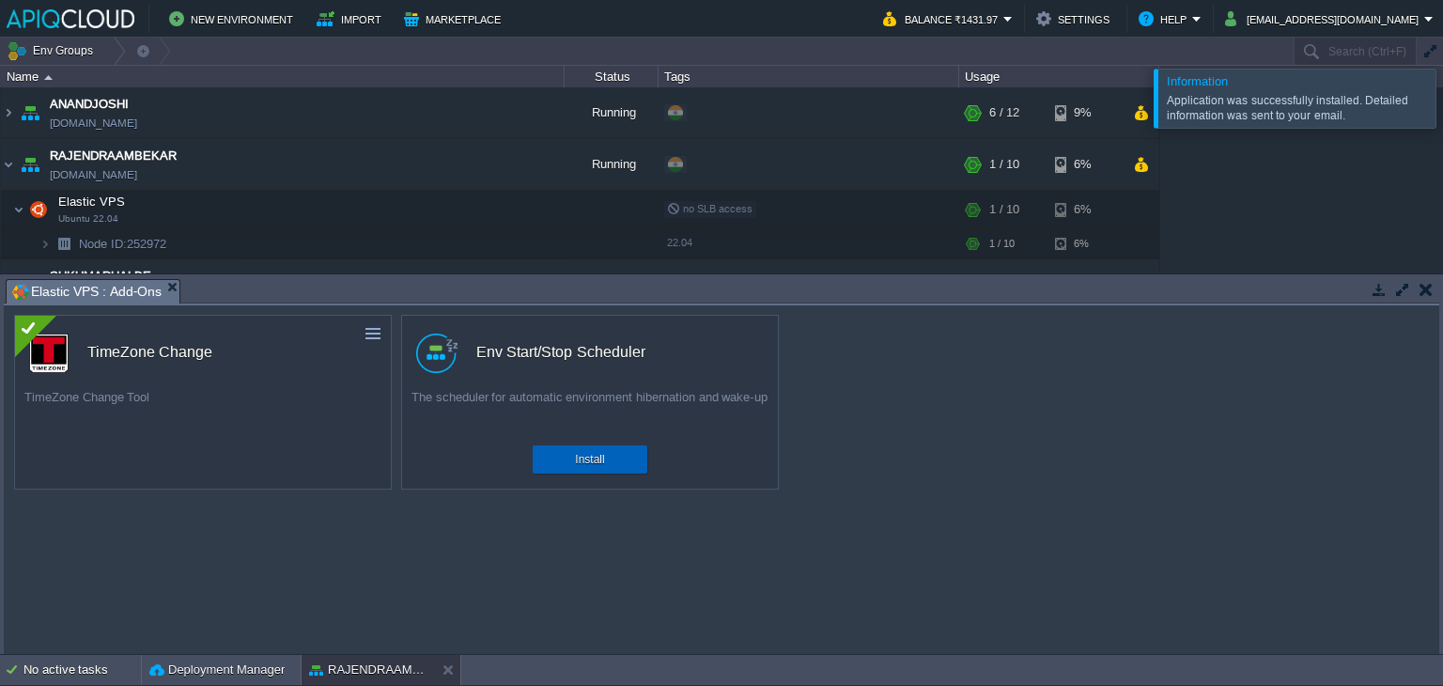
click at [569, 445] on div "Install" at bounding box center [590, 459] width 86 height 28
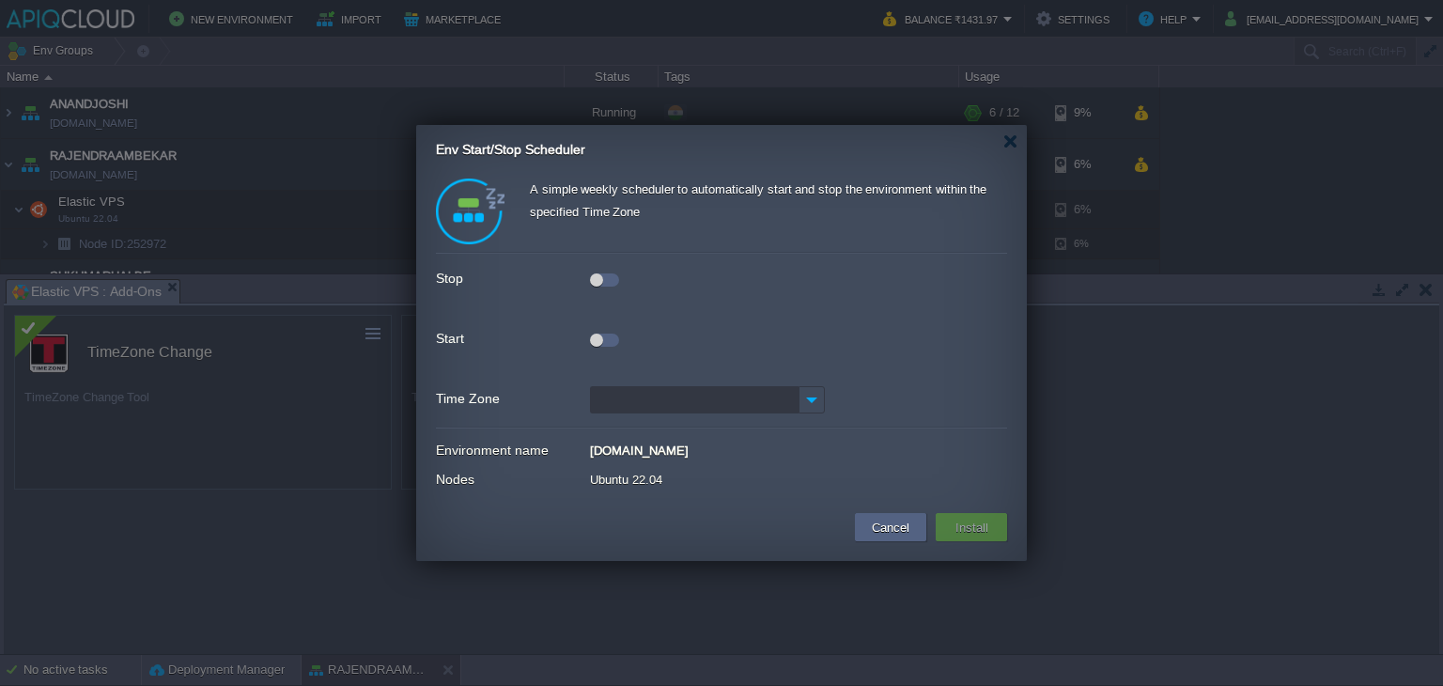
click at [597, 283] on div at bounding box center [596, 279] width 13 height 13
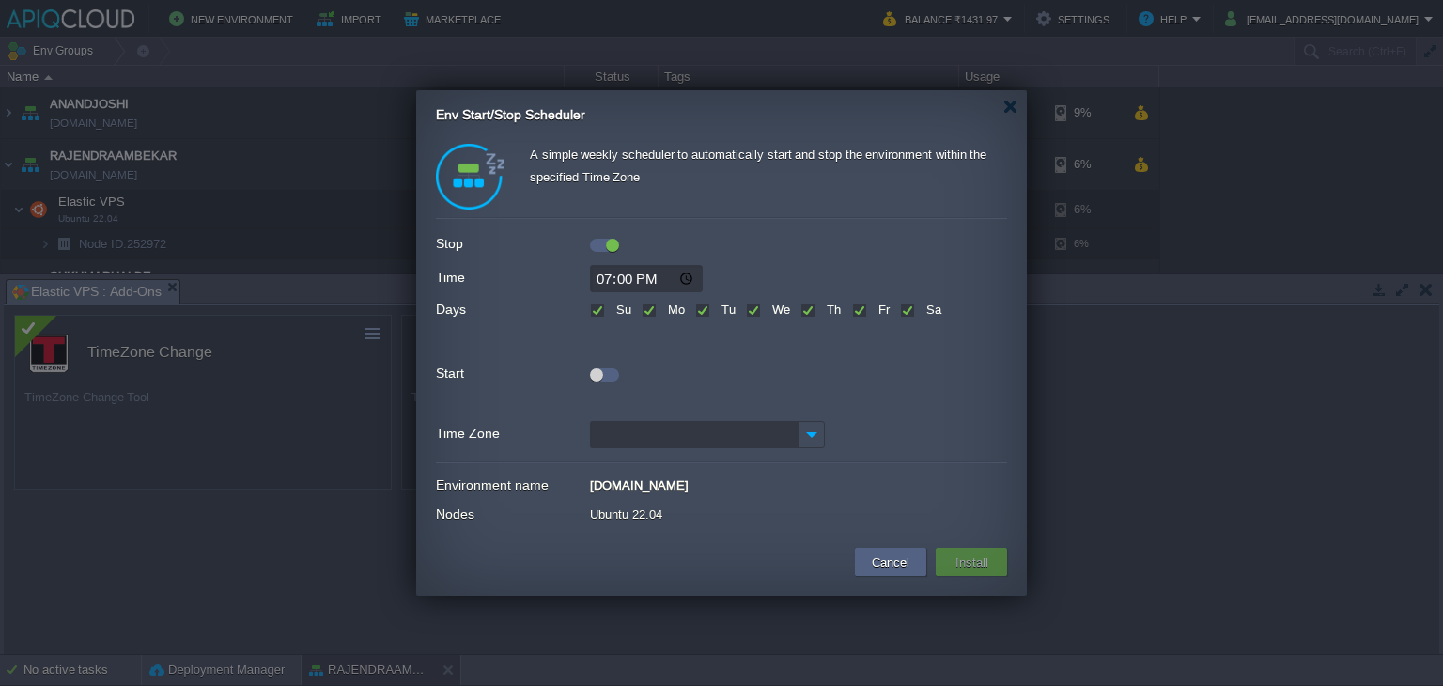
click at [605, 275] on input "19:00" at bounding box center [646, 278] width 113 height 27
type input "15:30"
click at [612, 307] on label "Su" at bounding box center [622, 309] width 20 height 14
click at [596, 307] on input "Su" at bounding box center [596, 311] width 12 height 12
checkbox input "false"
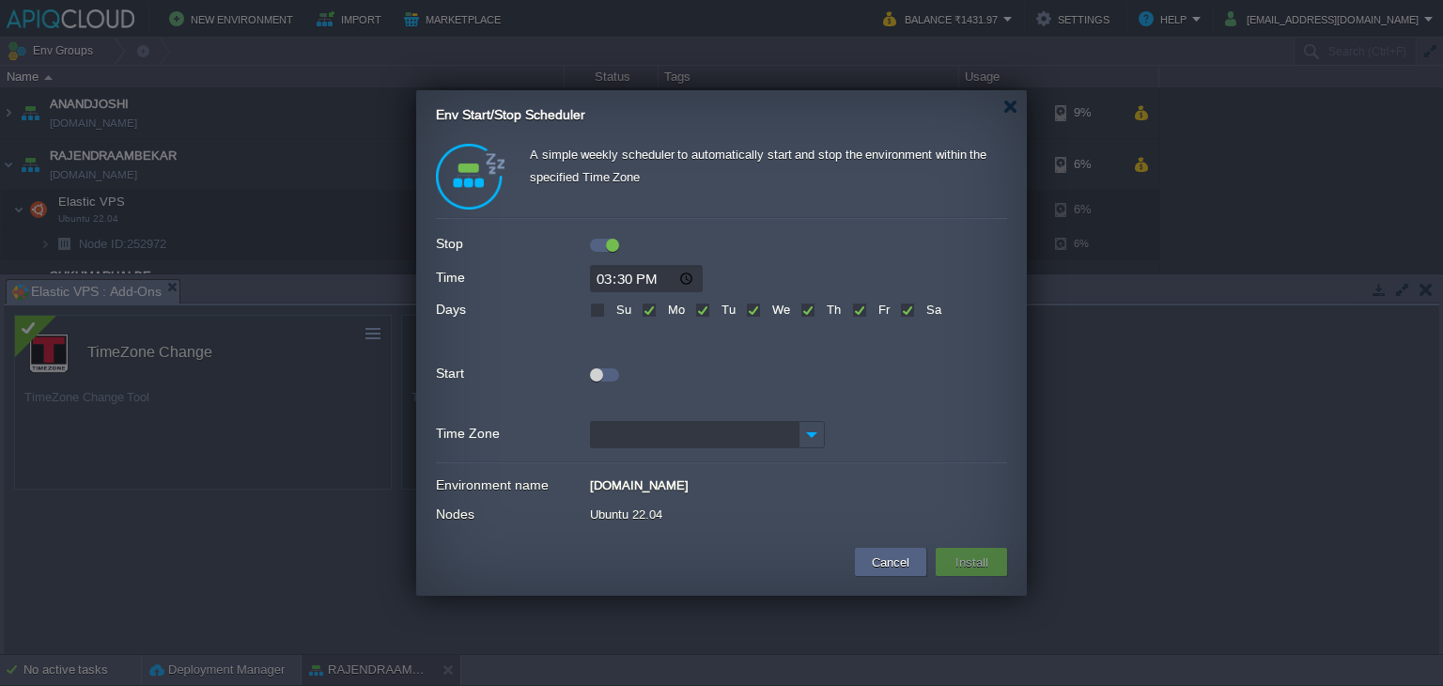
click at [921, 309] on label "Sa" at bounding box center [931, 309] width 20 height 14
click at [906, 309] on input "Sa" at bounding box center [906, 311] width 12 height 12
checkbox input "false"
click at [597, 374] on div at bounding box center [596, 374] width 13 height 13
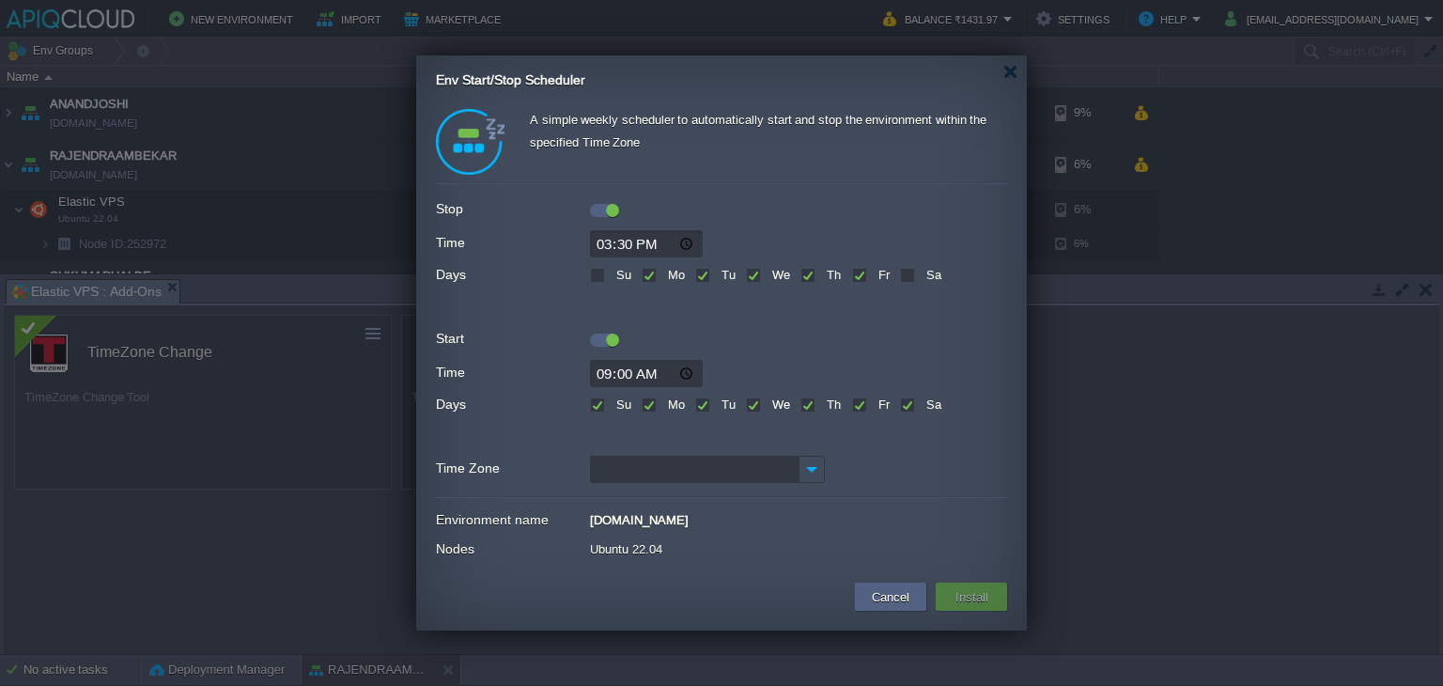
click at [612, 407] on label "Su" at bounding box center [622, 404] width 20 height 14
click at [597, 407] on input "Su" at bounding box center [596, 406] width 12 height 12
checkbox input "false"
click at [914, 409] on div "Sa" at bounding box center [920, 403] width 41 height 22
click at [921, 406] on label "Sa" at bounding box center [931, 404] width 20 height 14
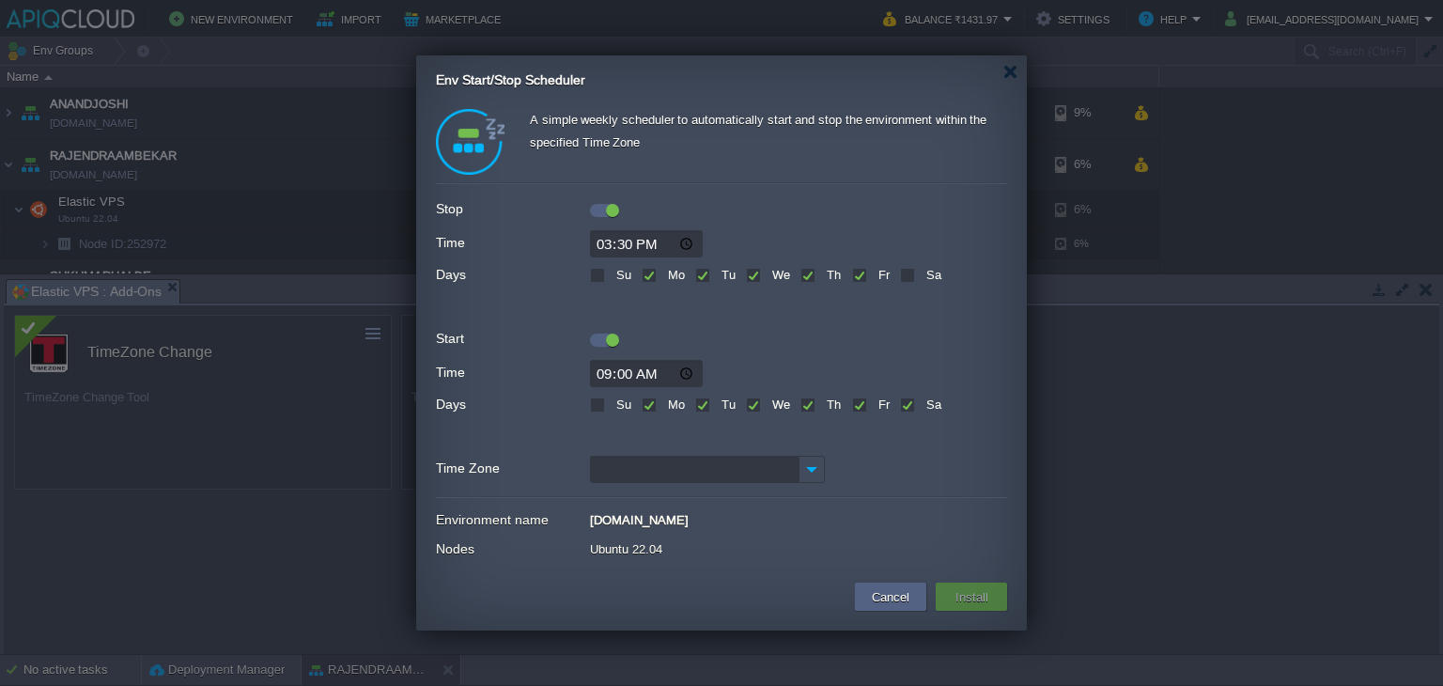
click at [901, 406] on input "Sa" at bounding box center [906, 406] width 12 height 12
checkbox input "false"
click at [613, 470] on input "Time Zone" at bounding box center [694, 469] width 209 height 27
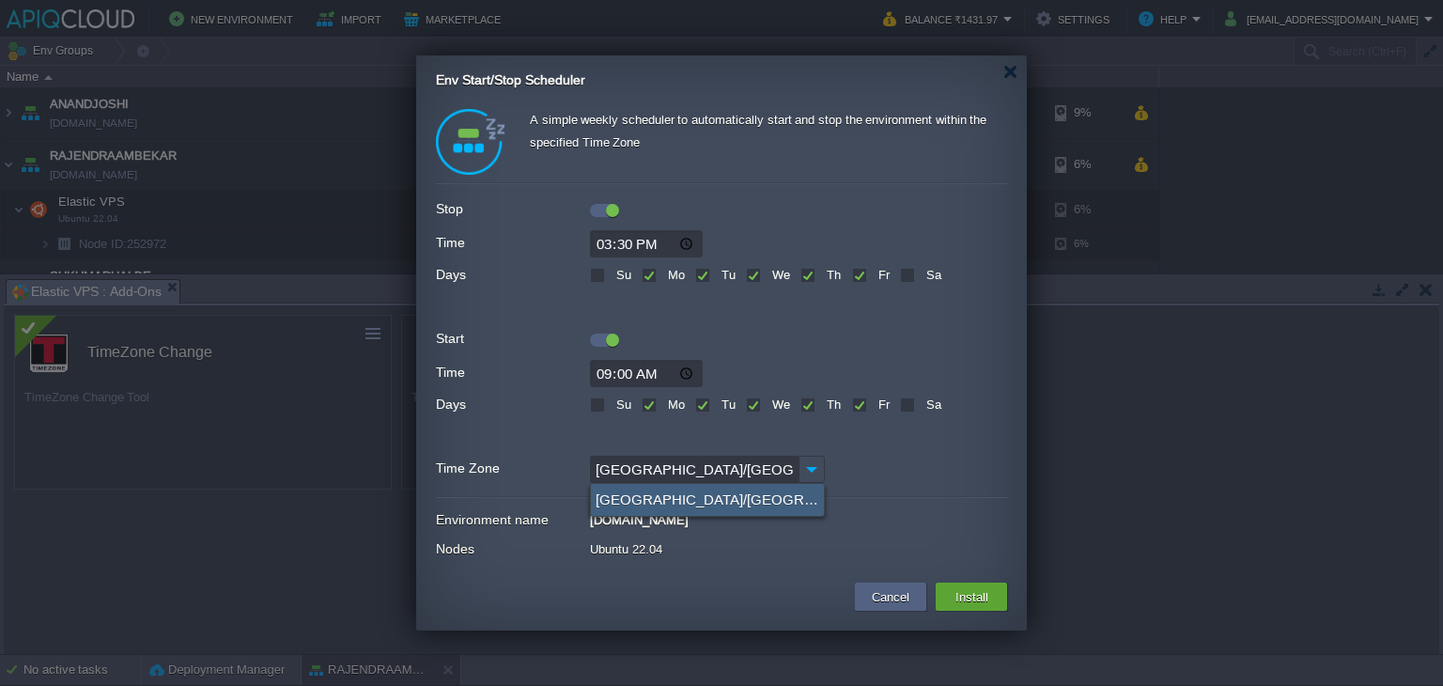
type input "[GEOGRAPHIC_DATA]/[GEOGRAPHIC_DATA] (GMT+05:30)"
click at [649, 492] on div "[GEOGRAPHIC_DATA]/[GEOGRAPHIC_DATA] (GMT+05:30)" at bounding box center [707, 500] width 233 height 32
click at [893, 519] on div "[DOMAIN_NAME]" at bounding box center [798, 517] width 417 height 20
click at [967, 589] on button "Install" at bounding box center [972, 596] width 44 height 23
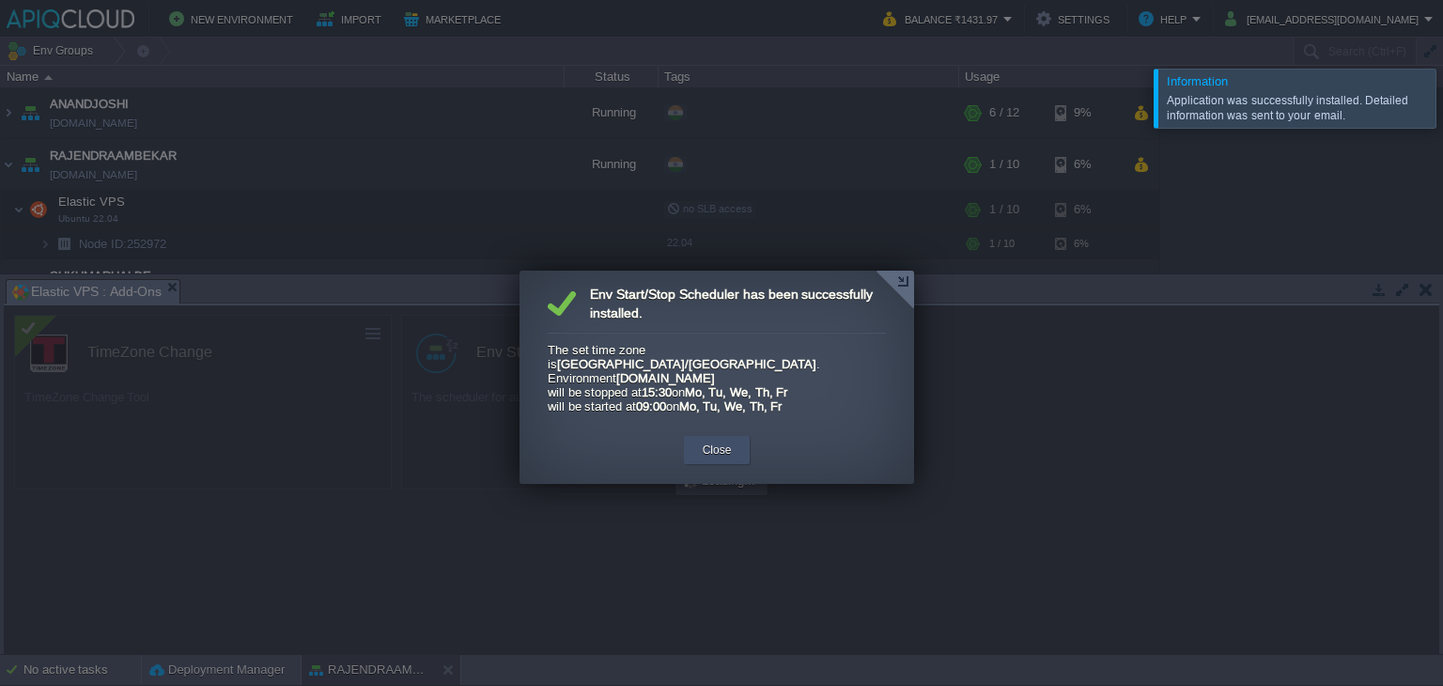
click at [721, 444] on button "Close" at bounding box center [717, 450] width 29 height 19
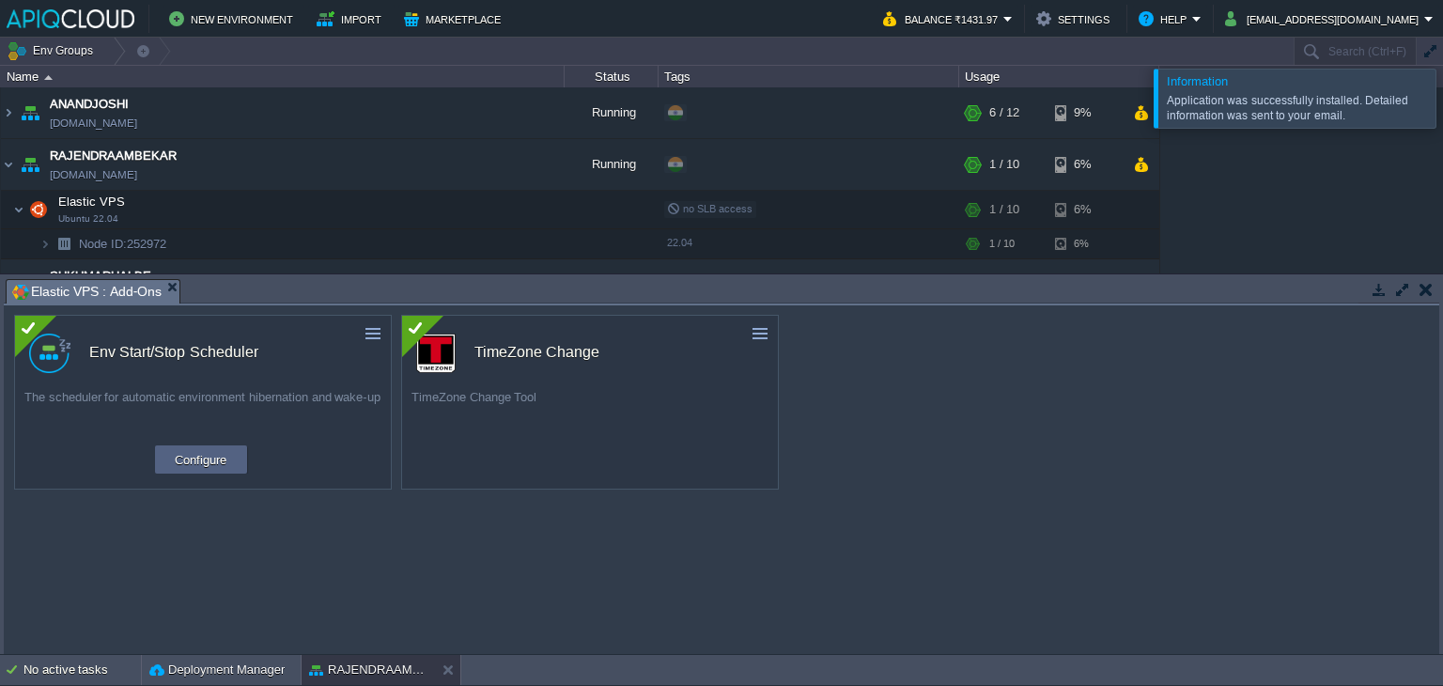
click at [1442, 99] on div at bounding box center [1465, 98] width 0 height 58
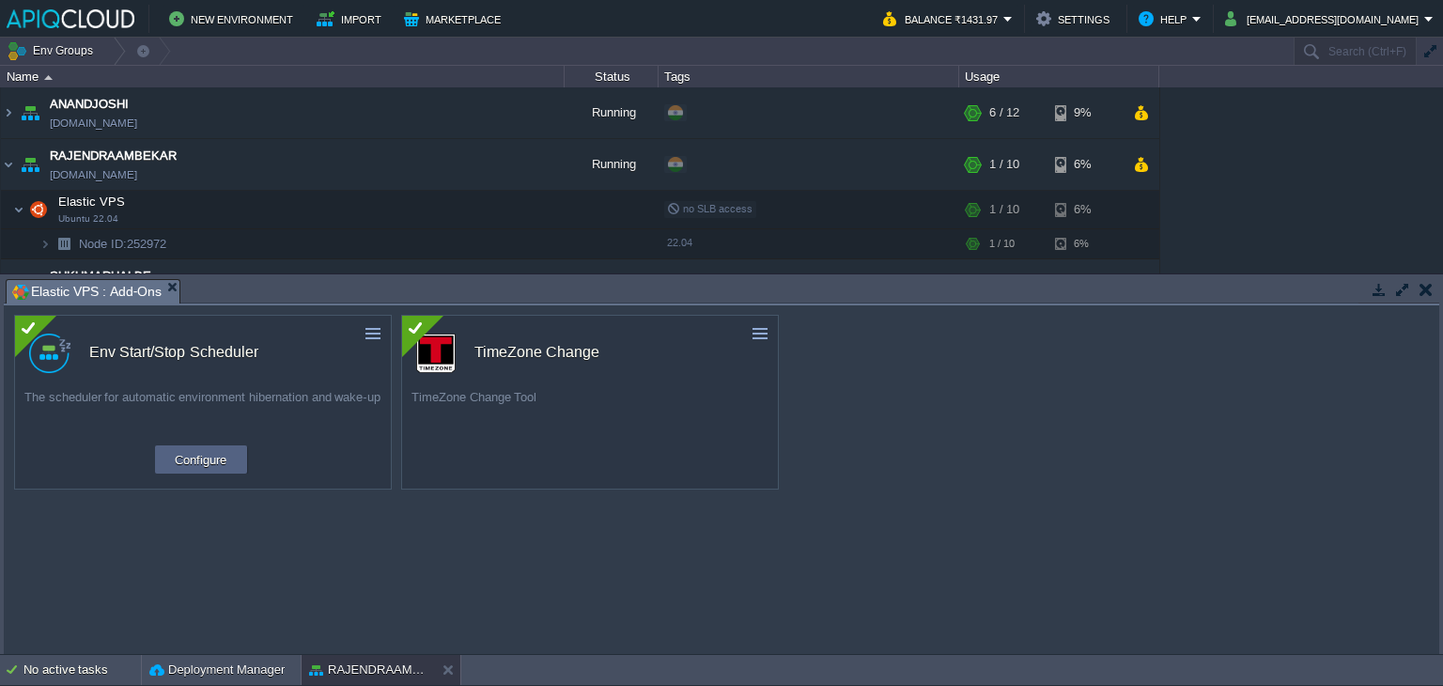
click at [1422, 284] on button "button" at bounding box center [1425, 289] width 13 height 17
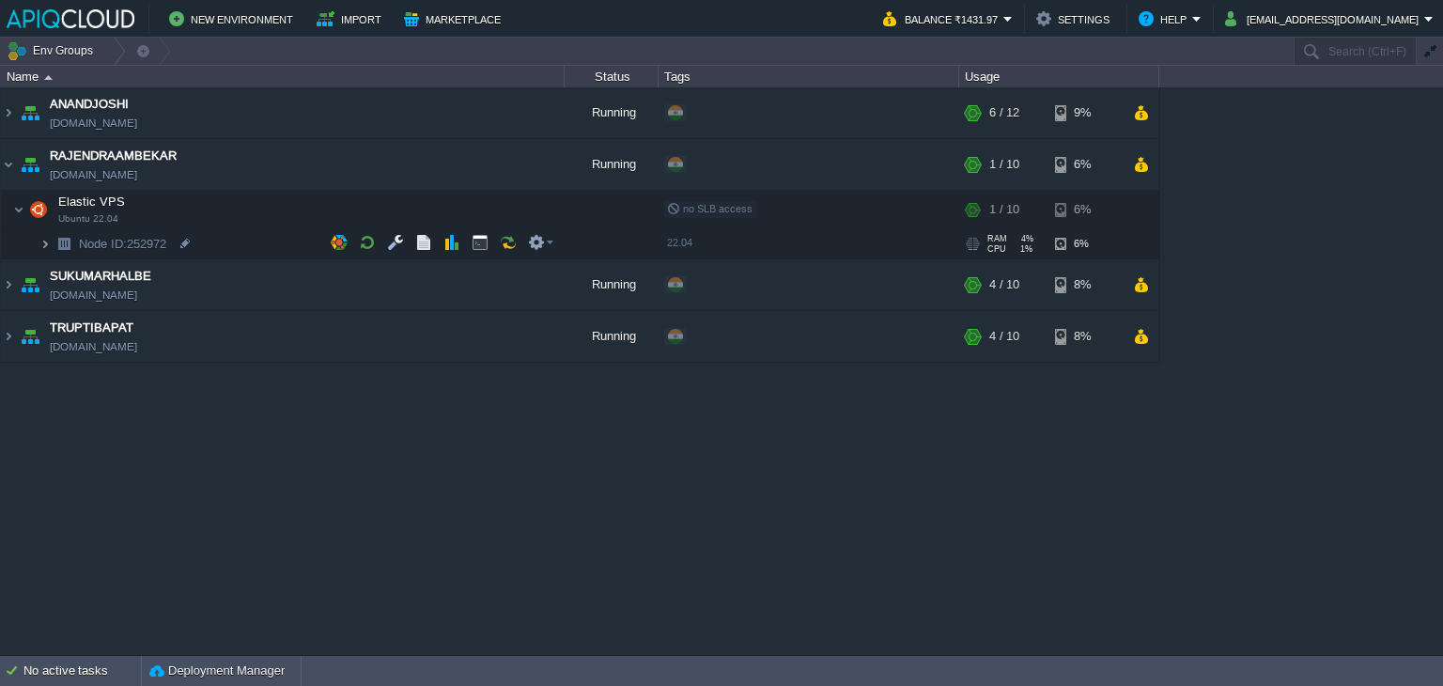
click at [48, 245] on img at bounding box center [44, 243] width 11 height 29
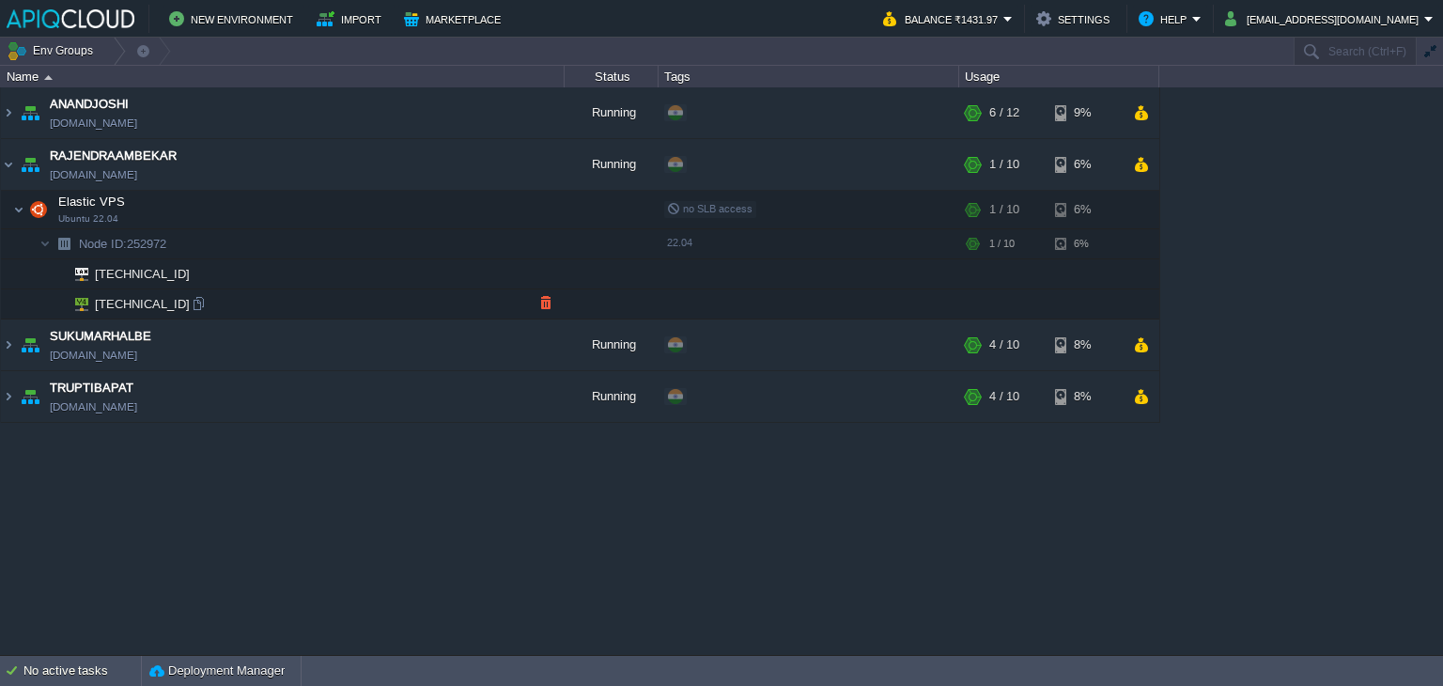
click at [116, 305] on span "[TECHNICAL_ID]" at bounding box center [143, 303] width 100 height 29
click at [200, 301] on div at bounding box center [198, 303] width 17 height 17
click at [398, 208] on button "button" at bounding box center [395, 209] width 17 height 17
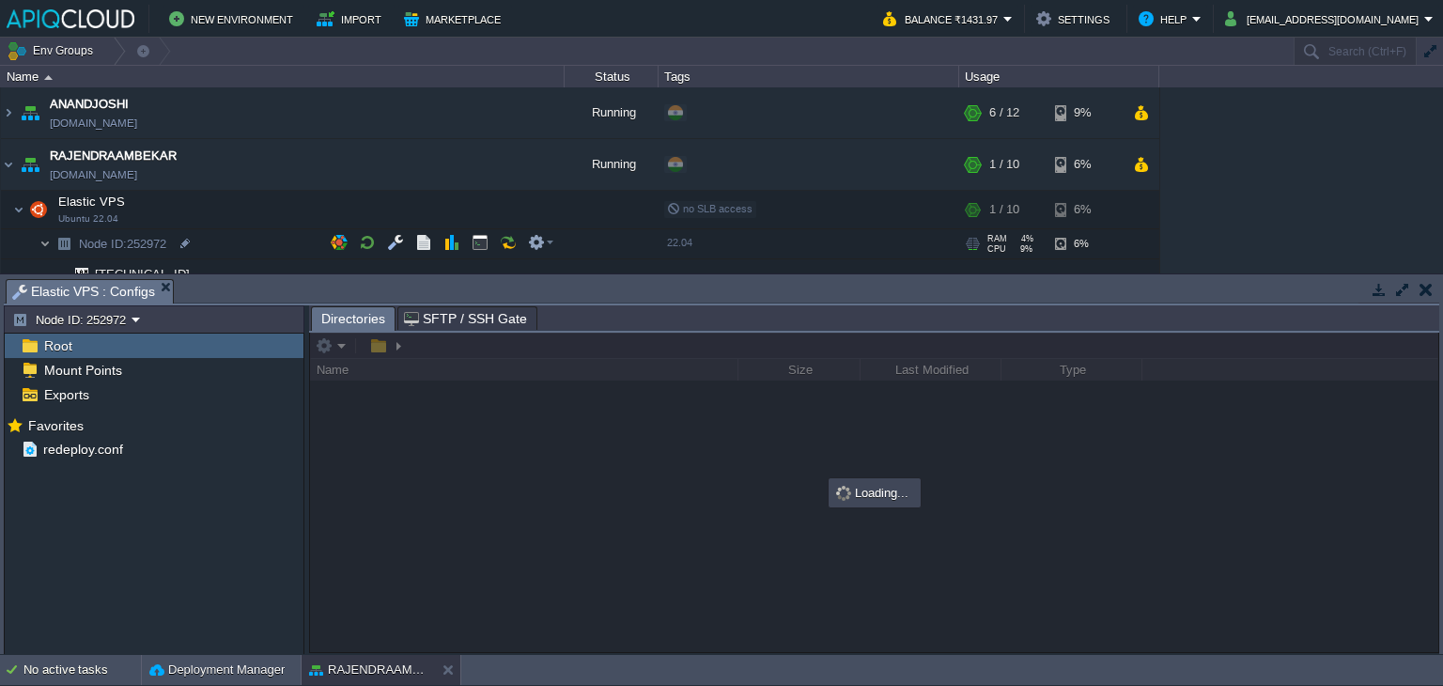
click at [47, 239] on img at bounding box center [44, 243] width 11 height 29
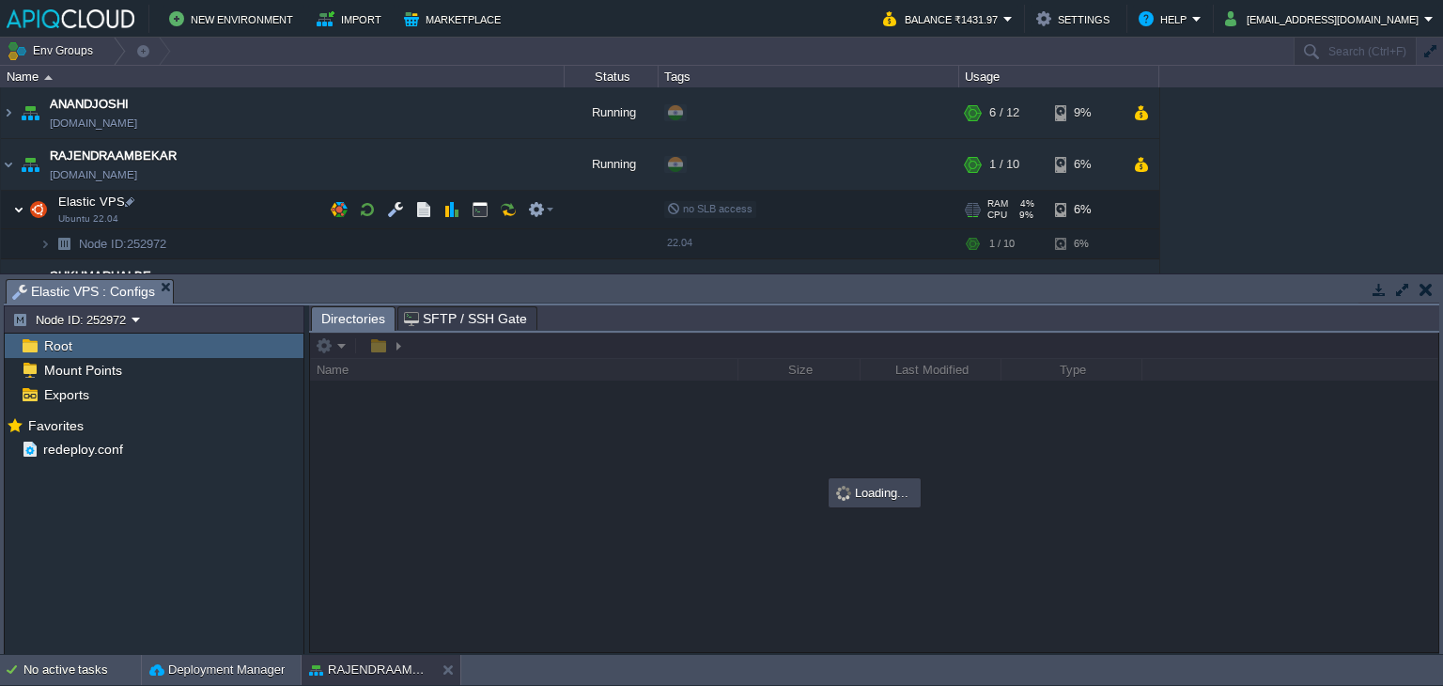
click at [13, 202] on img at bounding box center [18, 210] width 11 height 38
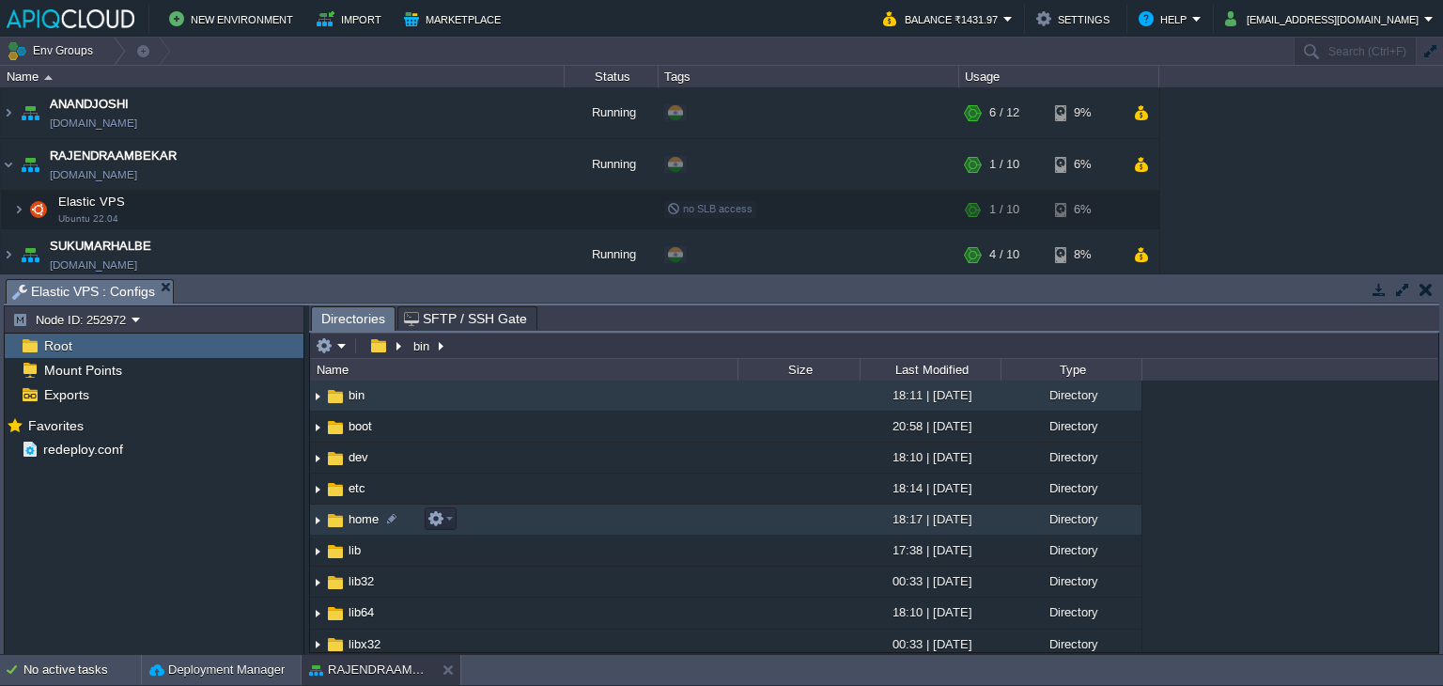
click at [319, 525] on img at bounding box center [317, 519] width 15 height 29
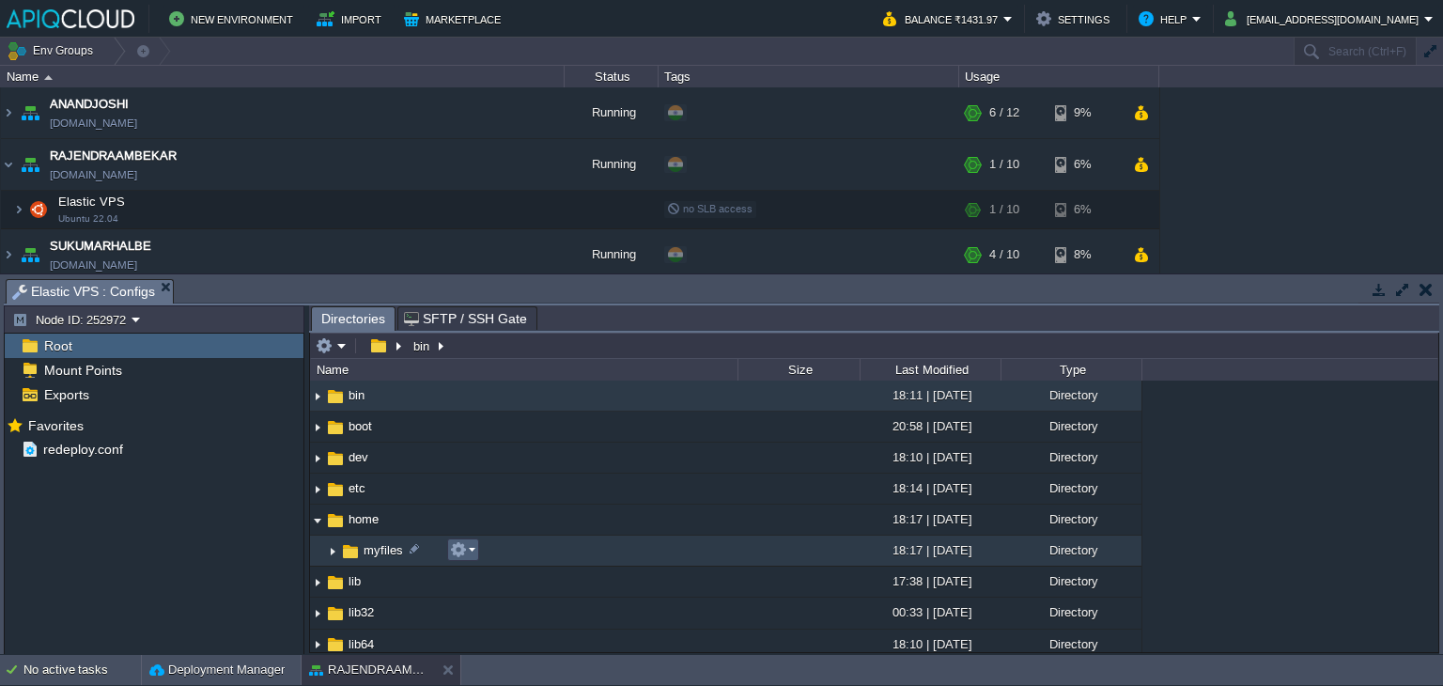
click at [465, 546] on button "button" at bounding box center [458, 549] width 17 height 17
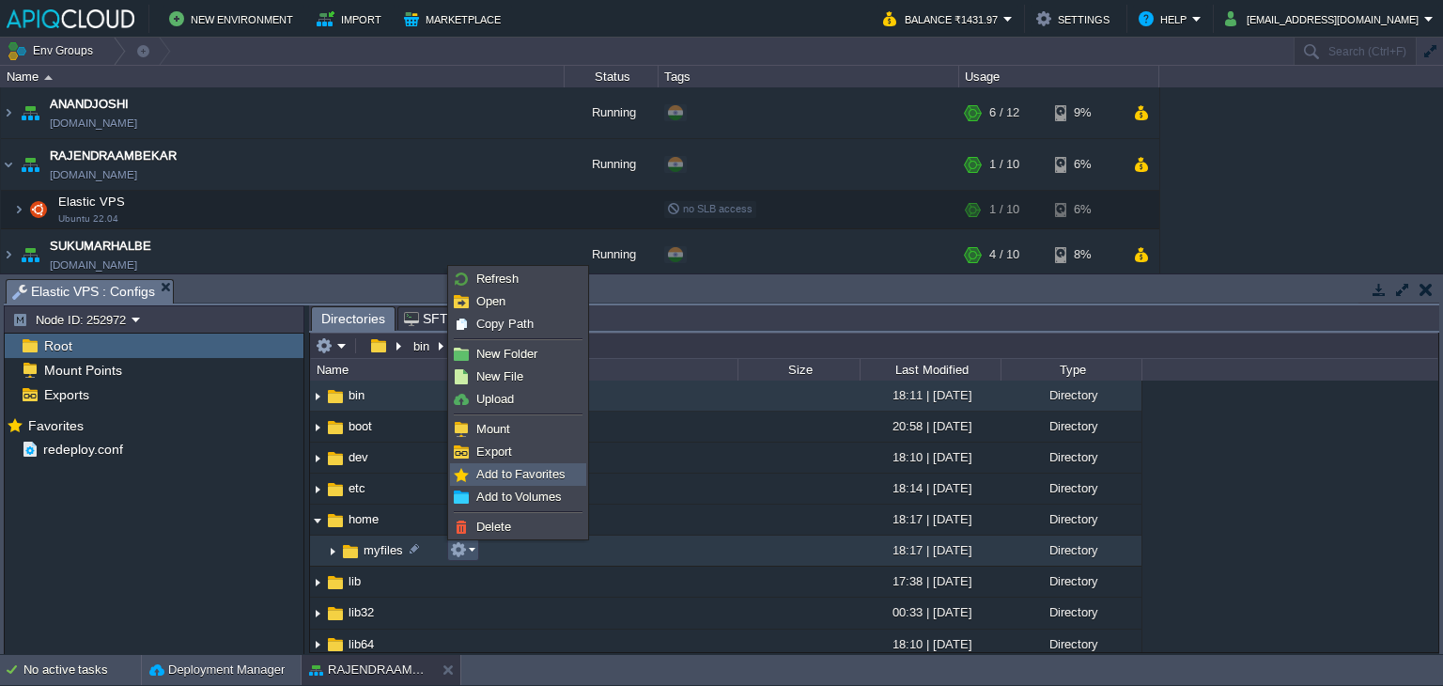
click at [513, 470] on span "Add to Favorites" at bounding box center [520, 474] width 89 height 14
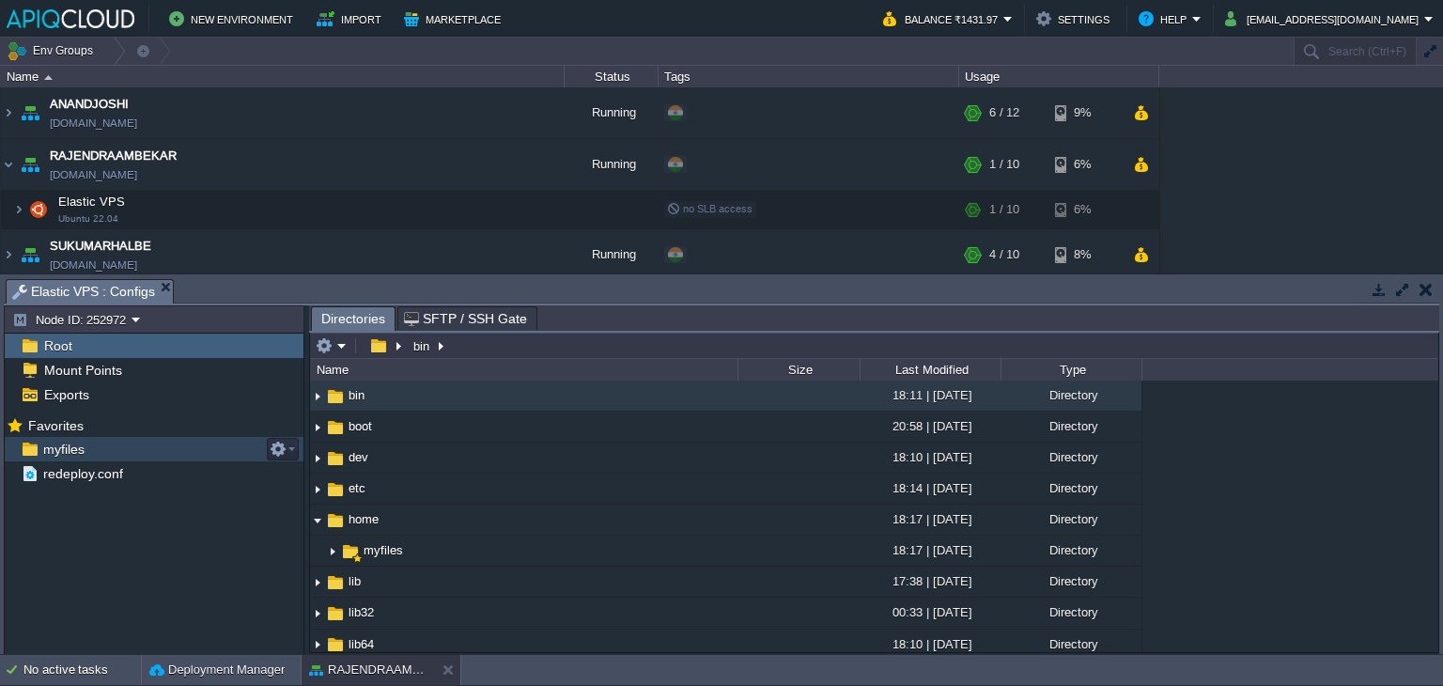
click at [75, 443] on span "myfiles" at bounding box center [63, 449] width 48 height 17
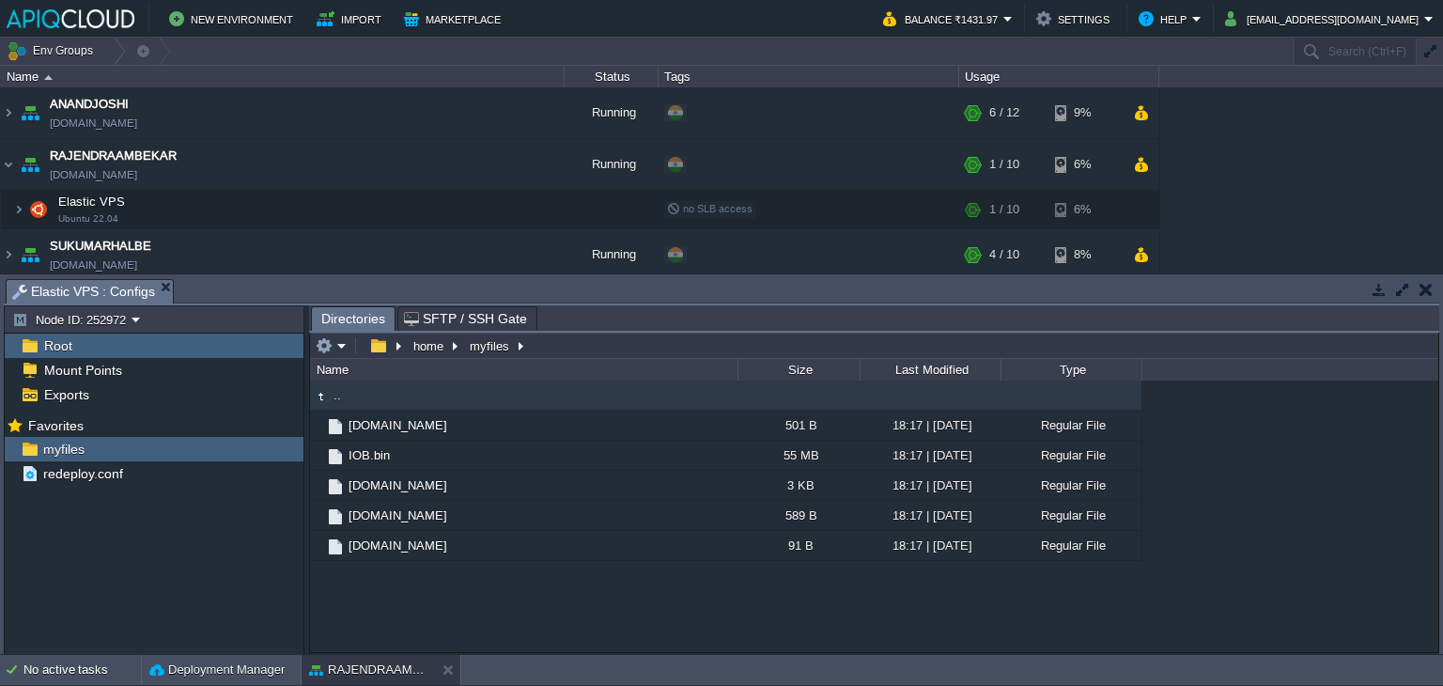
click at [1424, 291] on button "button" at bounding box center [1425, 289] width 13 height 17
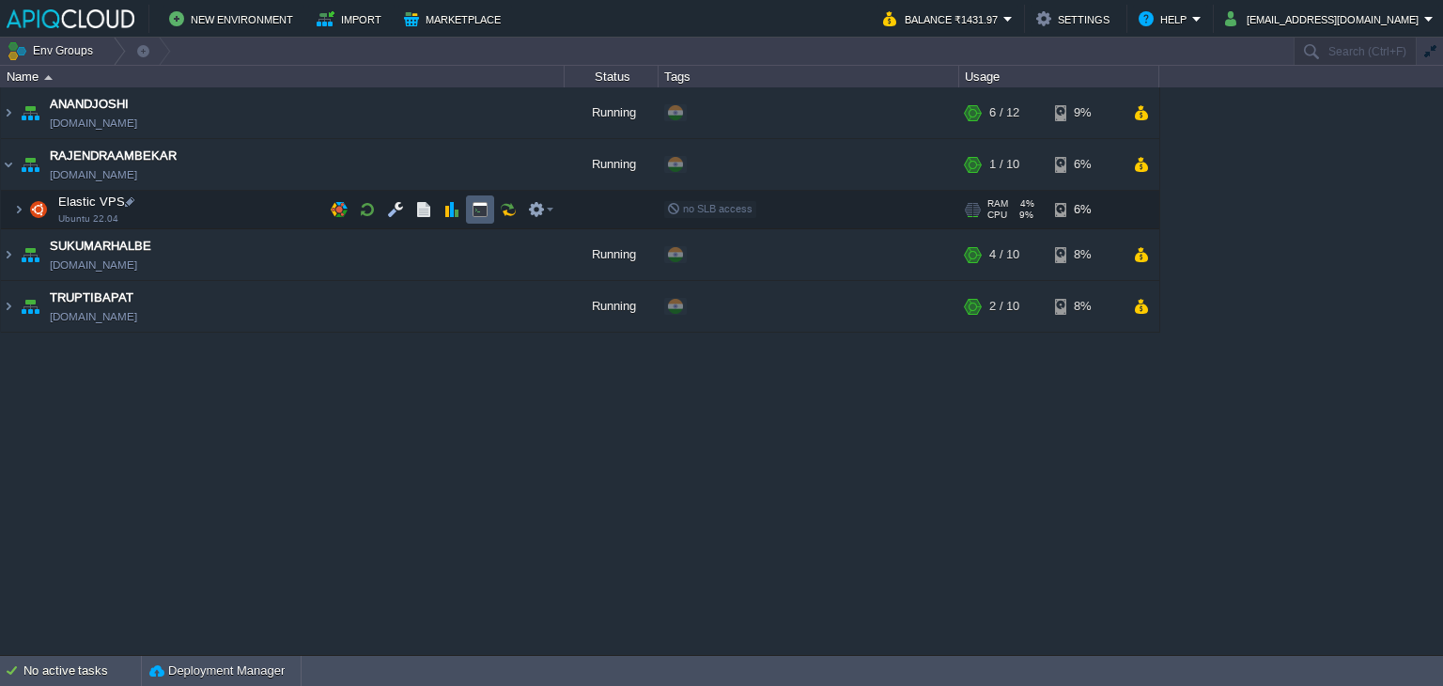
click at [476, 205] on button "button" at bounding box center [480, 209] width 17 height 17
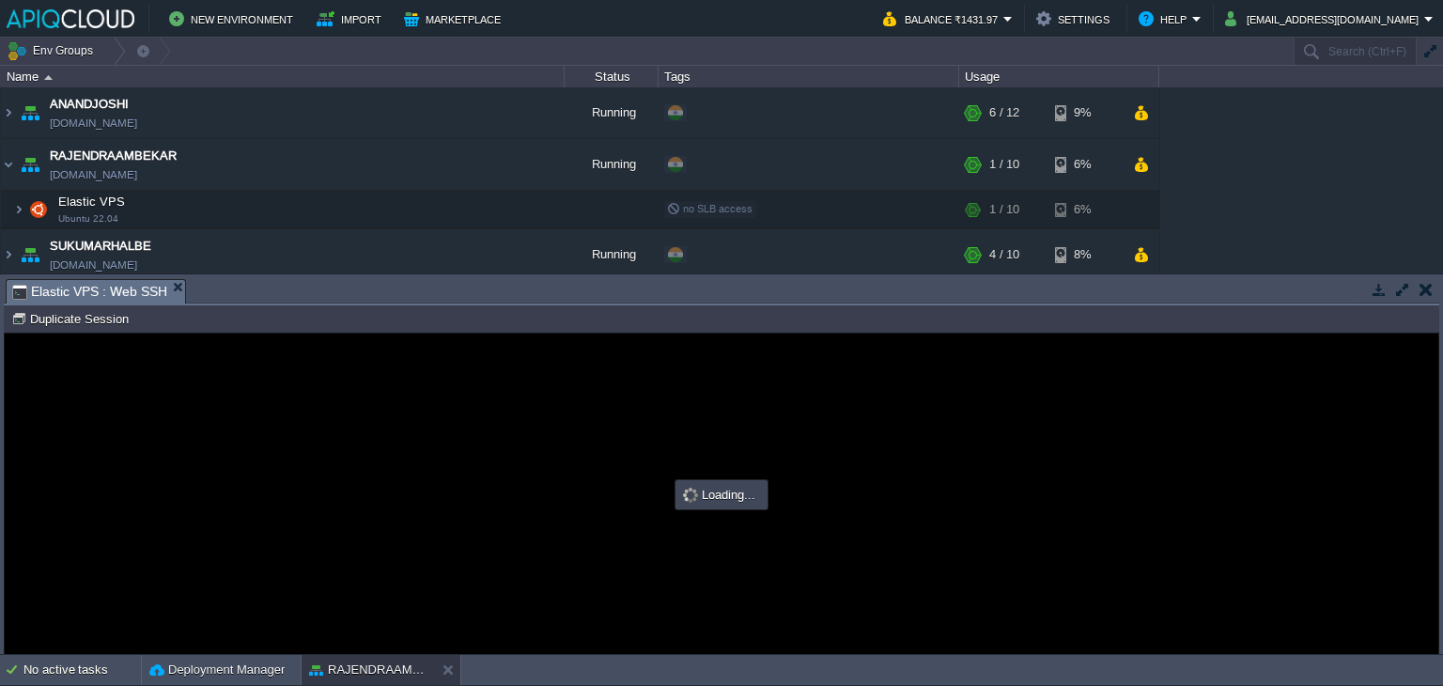
type input "#000000"
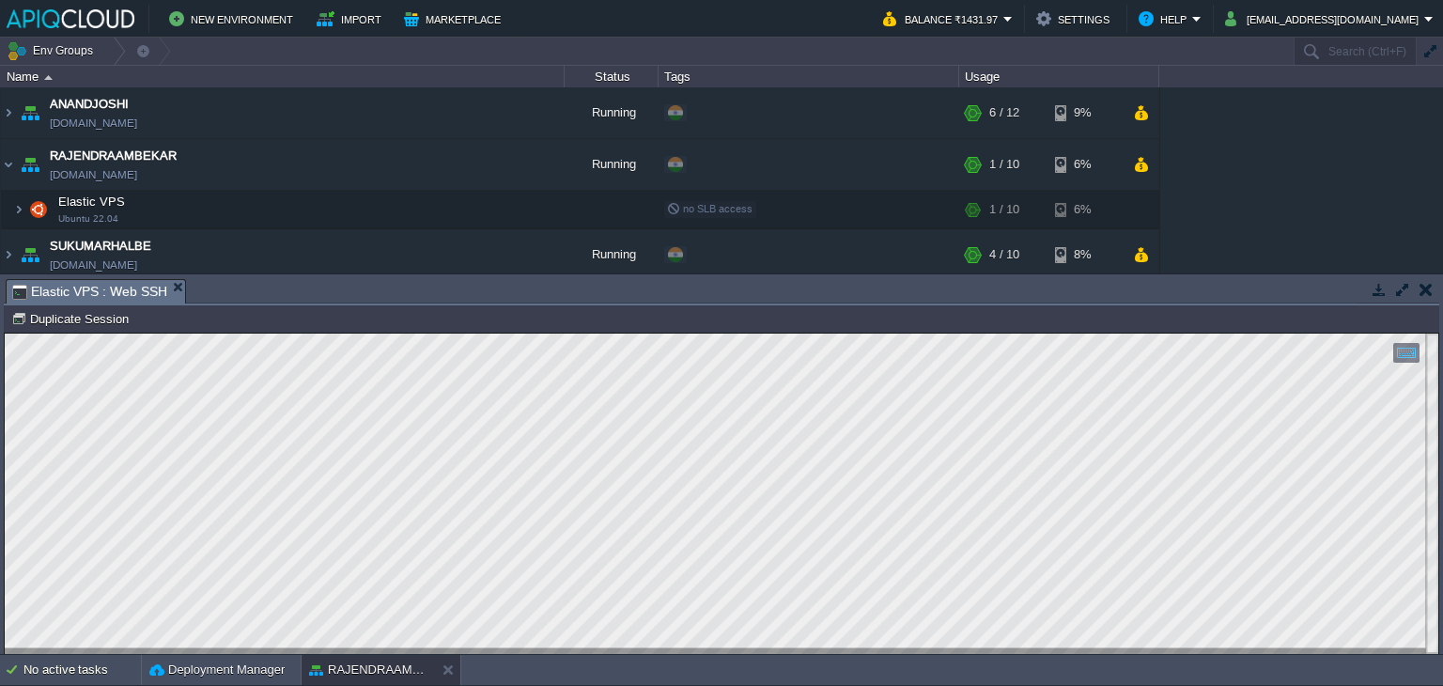
click at [1423, 286] on button "button" at bounding box center [1425, 289] width 13 height 17
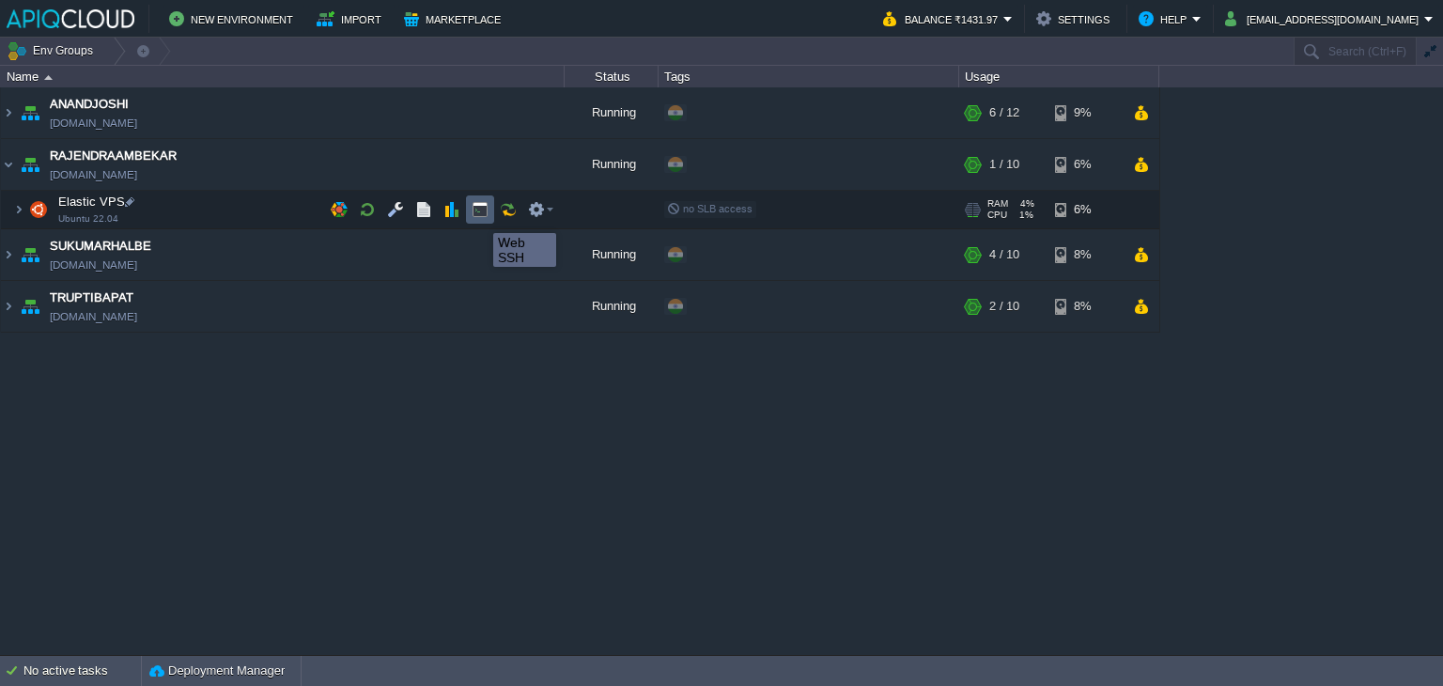
click at [479, 216] on button "button" at bounding box center [480, 209] width 17 height 17
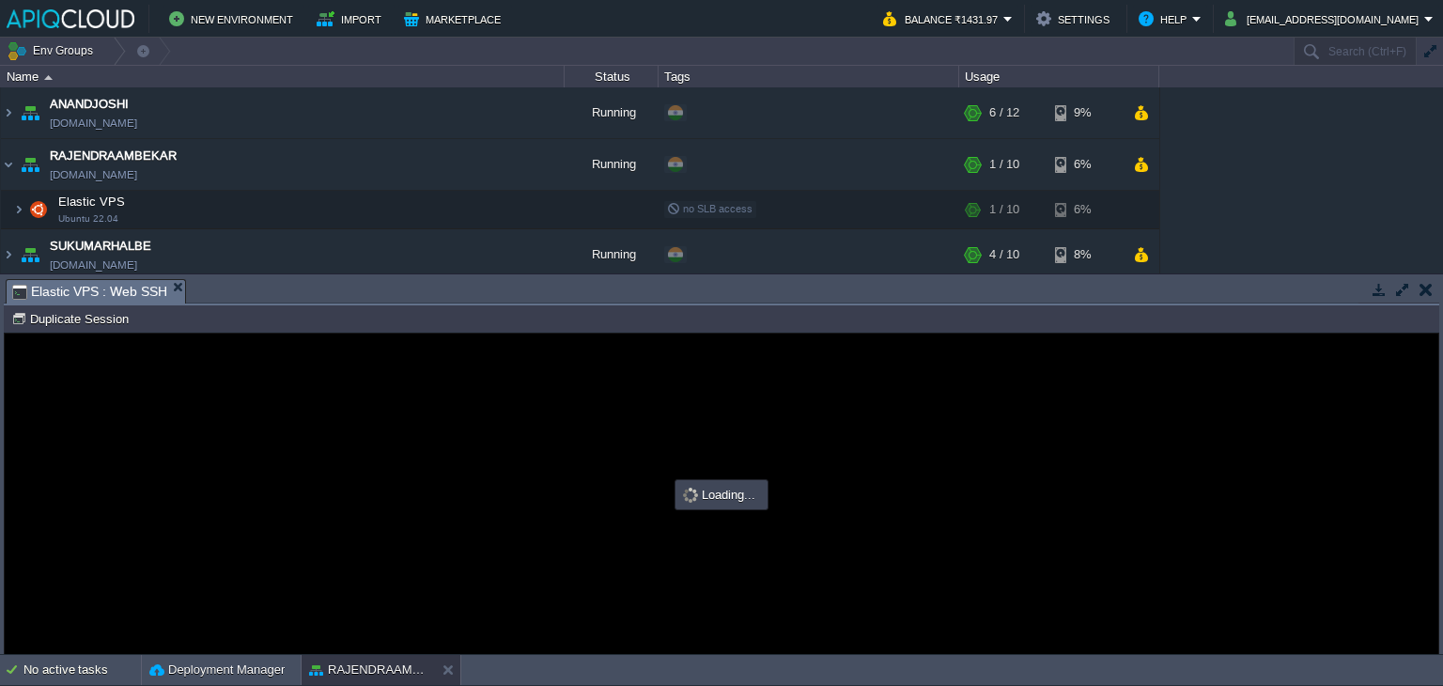
type input "#000000"
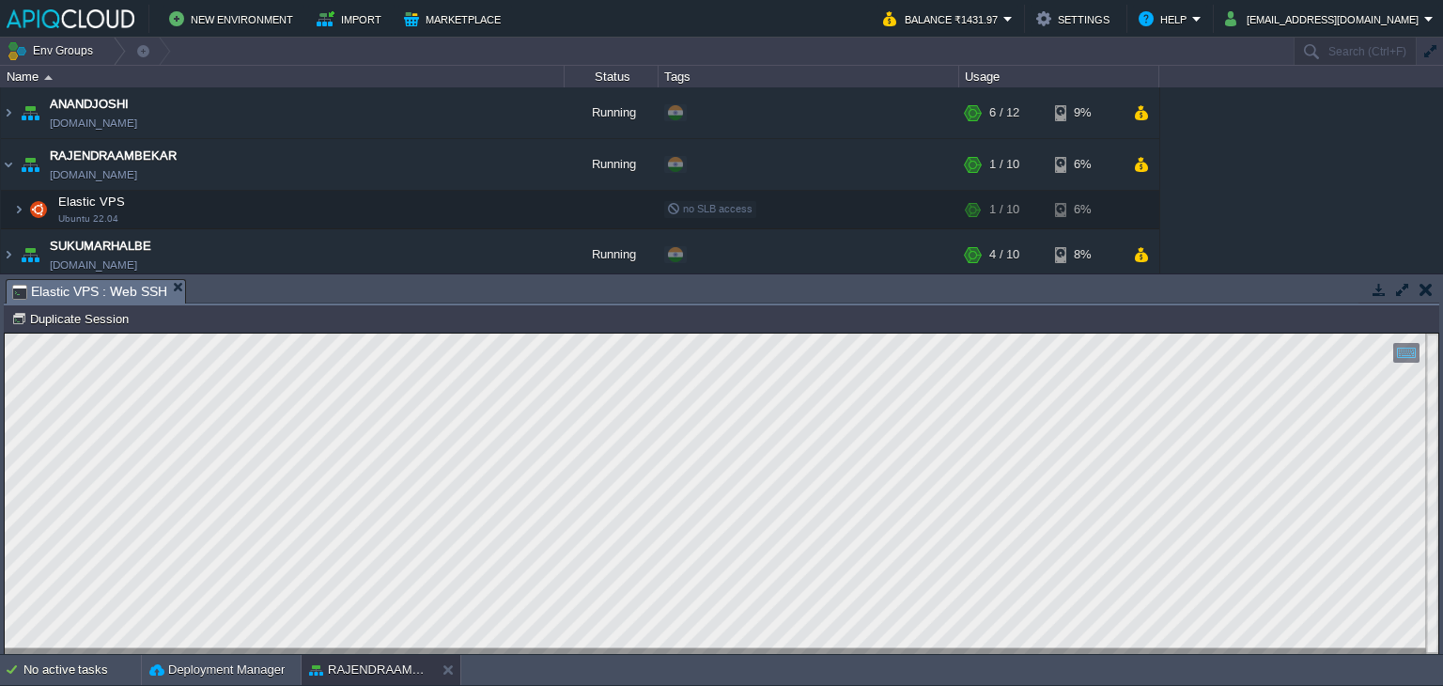
click at [1427, 287] on button "button" at bounding box center [1425, 289] width 13 height 17
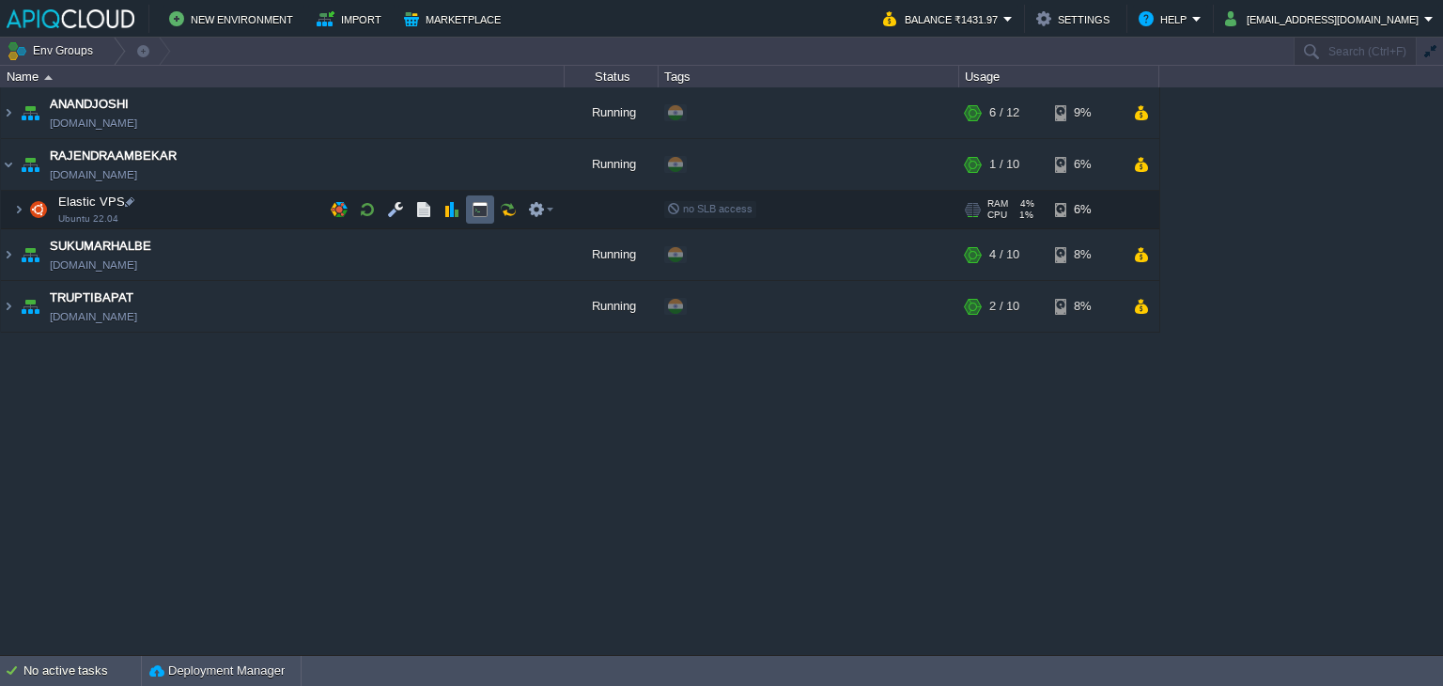
click at [476, 213] on button "button" at bounding box center [480, 209] width 17 height 17
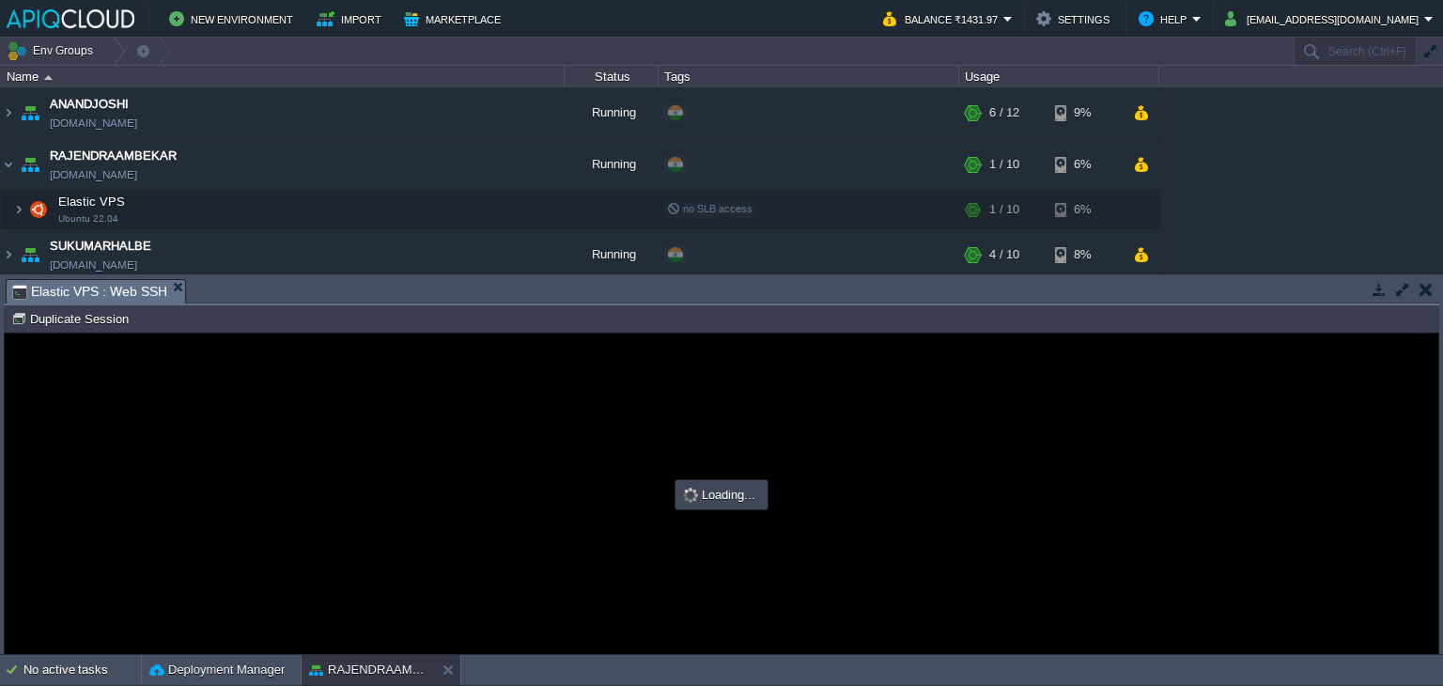
type input "#000000"
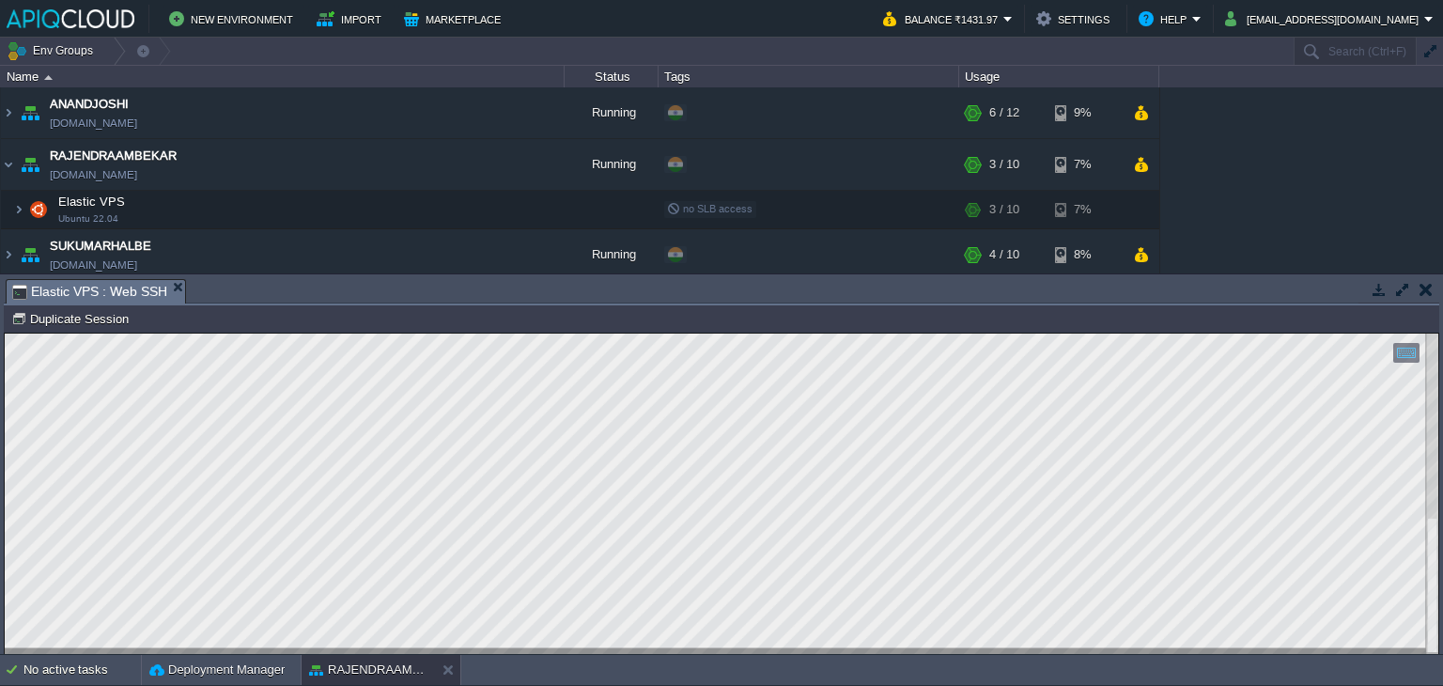
click at [1432, 286] on td at bounding box center [1425, 289] width 23 height 23
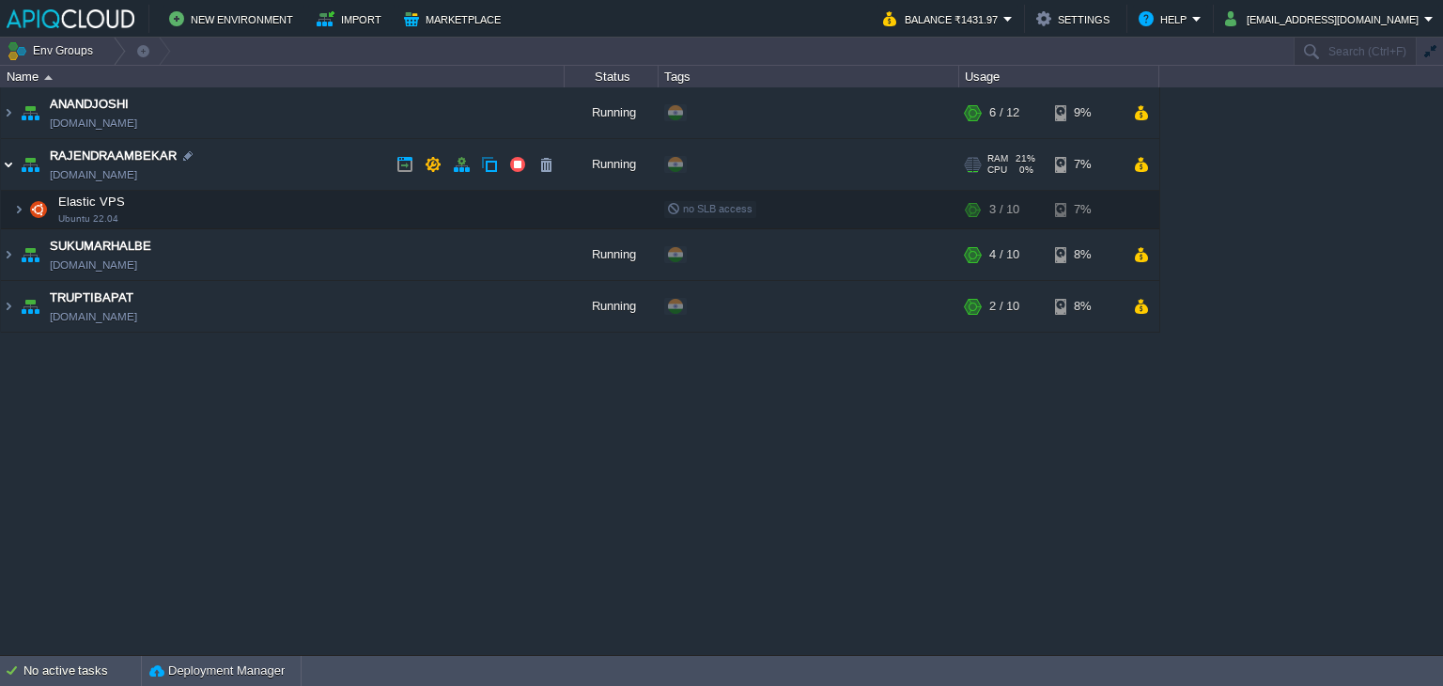
click at [5, 163] on img at bounding box center [8, 164] width 15 height 51
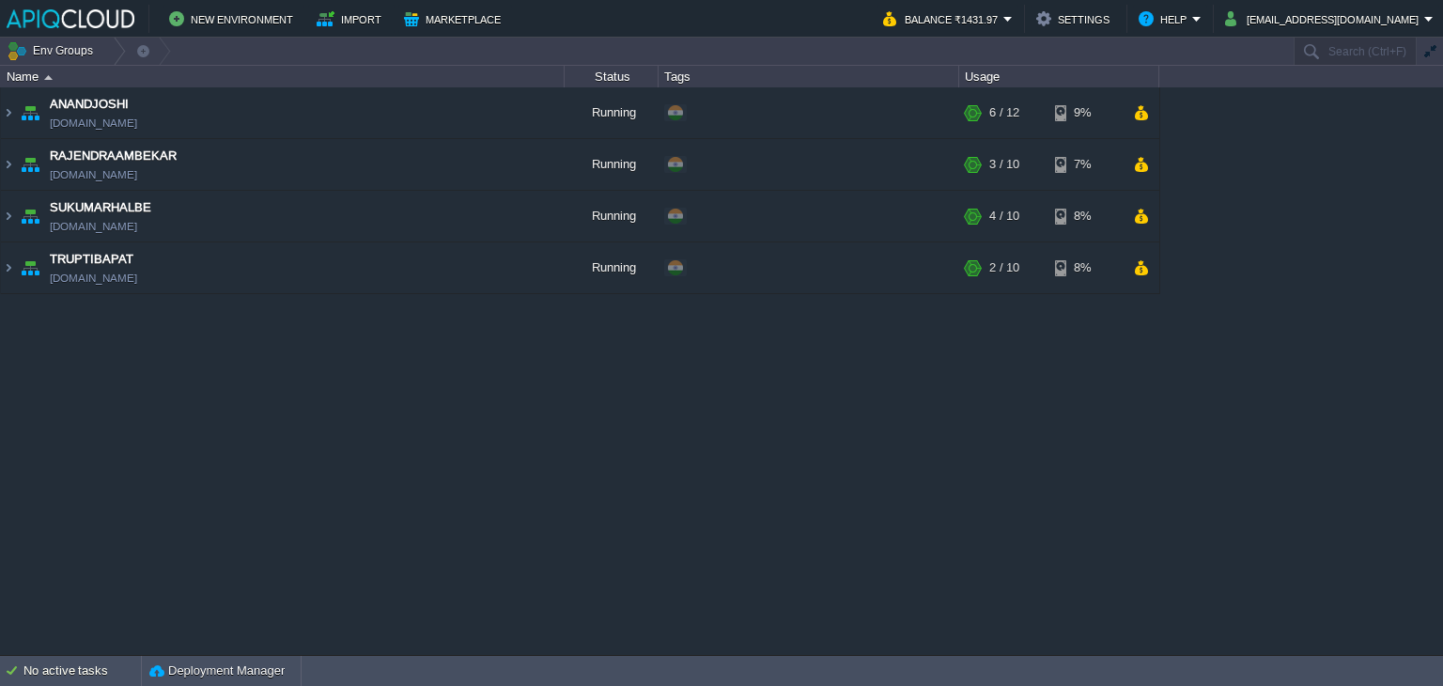
click at [751, 474] on div "ANANDJOSHI [DOMAIN_NAME] Running + Add to Env Group RAM 49% CPU 1% 6 / 12 9% RA…" at bounding box center [721, 370] width 1443 height 567
click at [511, 216] on button "button" at bounding box center [517, 216] width 17 height 17
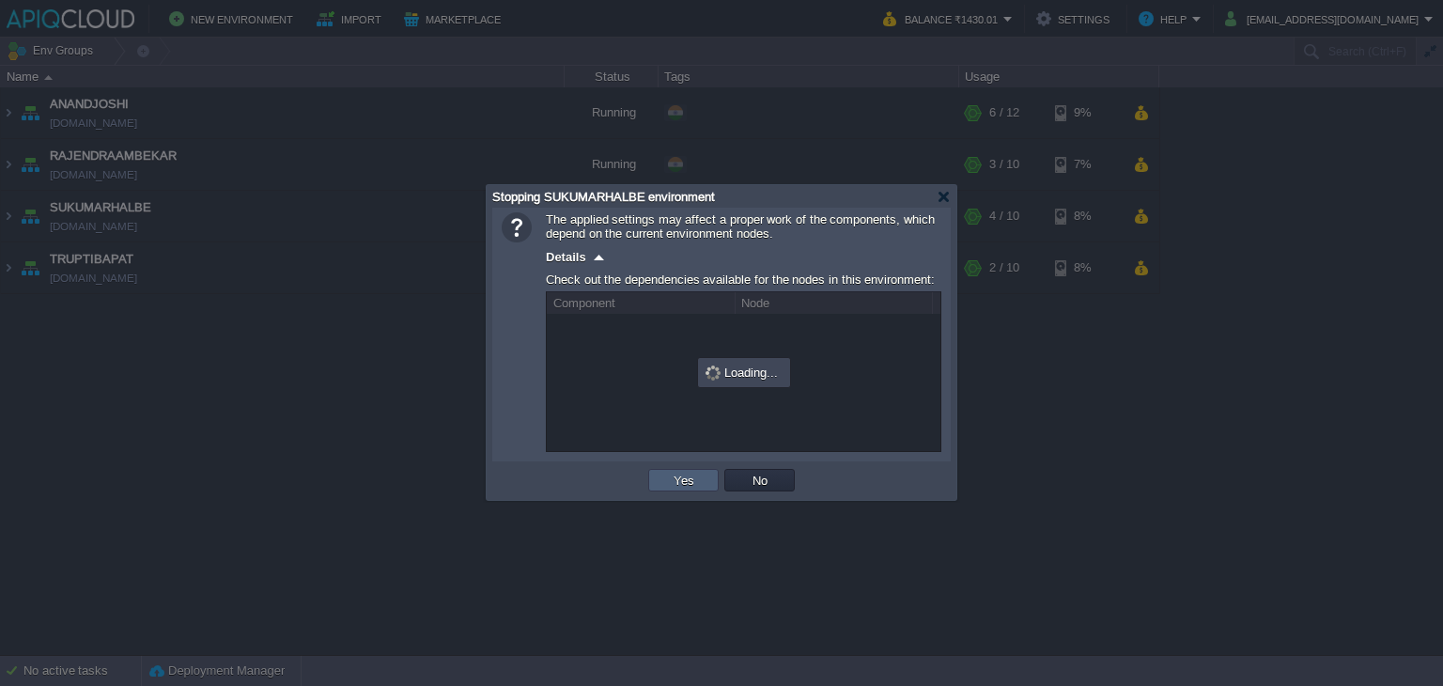
click at [676, 484] on button "Yes" at bounding box center [684, 480] width 32 height 17
